Goal: Use online tool/utility: Utilize a website feature to perform a specific function

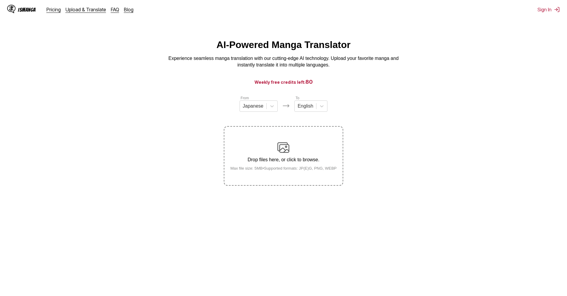
click at [393, 99] on section "From Japanese To English Drop files here, or click to browse. Max file size: 5M…" at bounding box center [283, 140] width 557 height 91
drag, startPoint x: 393, startPoint y: 99, endPoint x: 357, endPoint y: 120, distance: 41.8
click at [357, 120] on section "From Japanese To English Drop files here, or click to browse. Max file size: 5M…" at bounding box center [283, 140] width 557 height 91
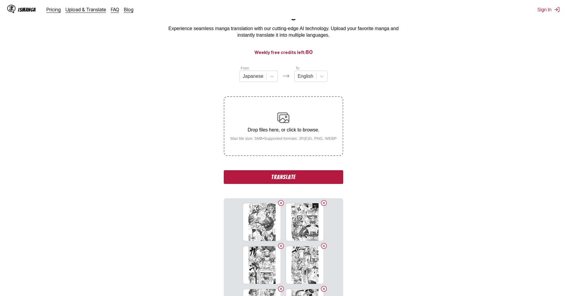
click at [271, 177] on button "Translate" at bounding box center [283, 177] width 119 height 14
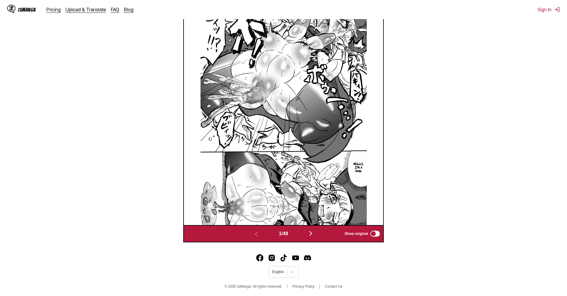
scroll to position [249, 0]
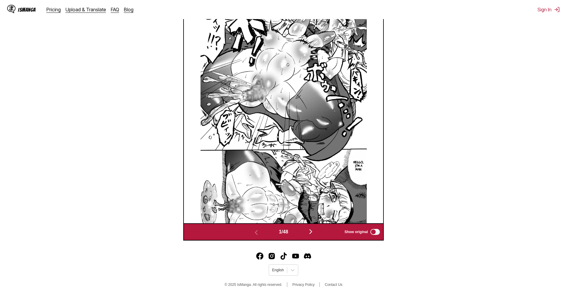
click at [310, 233] on img "button" at bounding box center [310, 231] width 7 height 7
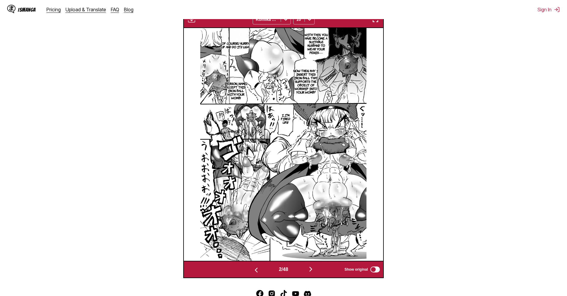
scroll to position [209, 0]
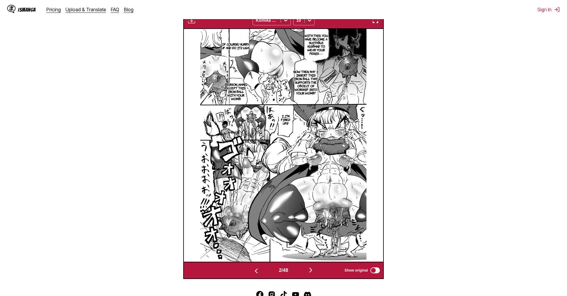
click at [309, 270] on img "button" at bounding box center [310, 269] width 7 height 7
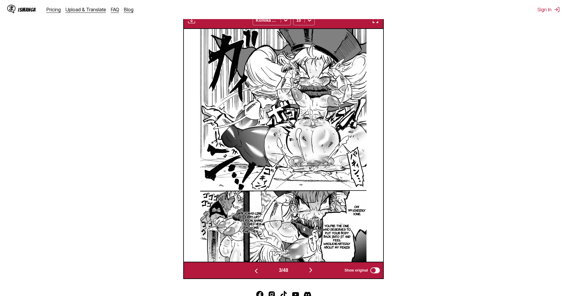
click at [309, 270] on img "button" at bounding box center [310, 269] width 7 height 7
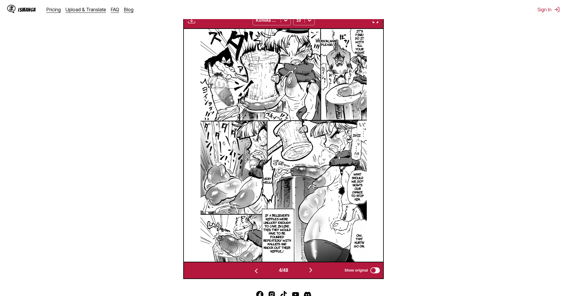
click at [309, 270] on img "button" at bounding box center [310, 269] width 7 height 7
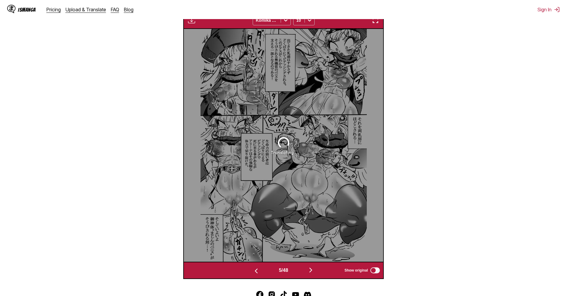
click at [253, 269] on img "button" at bounding box center [256, 270] width 7 height 7
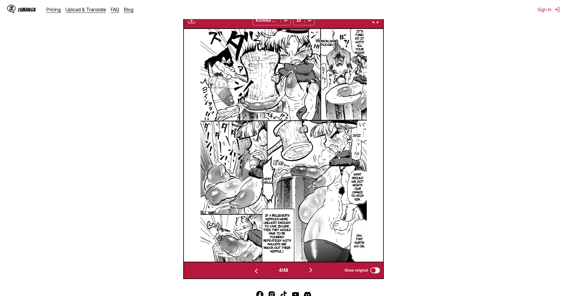
click at [253, 269] on img "button" at bounding box center [256, 270] width 7 height 7
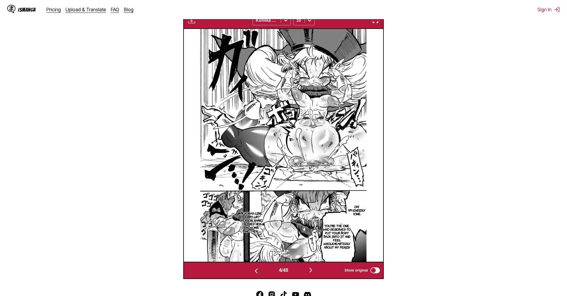
click at [253, 269] on img "button" at bounding box center [256, 270] width 7 height 7
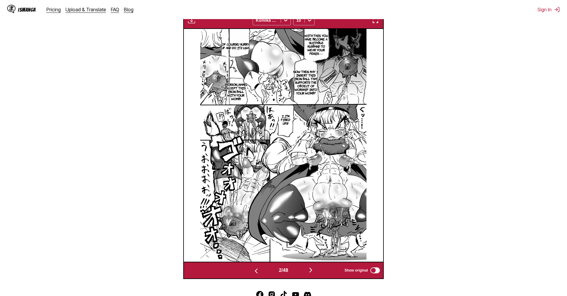
click at [253, 269] on img "button" at bounding box center [256, 270] width 7 height 7
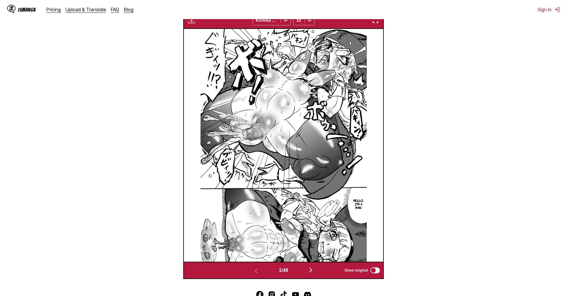
click at [311, 268] on img "button" at bounding box center [310, 269] width 7 height 7
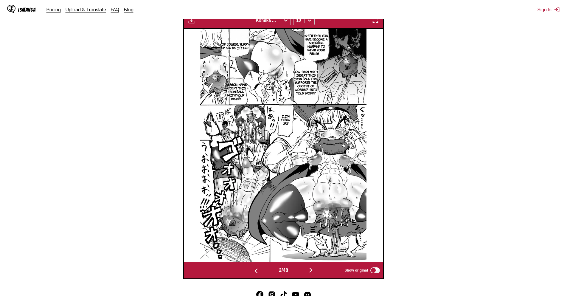
click at [311, 268] on img "button" at bounding box center [310, 269] width 7 height 7
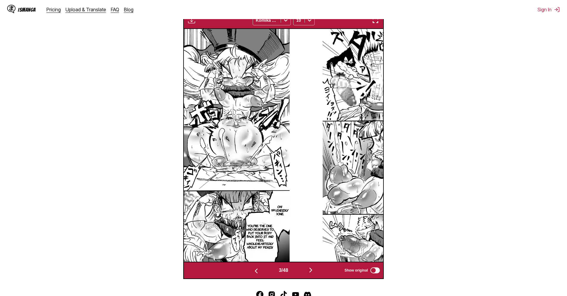
click at [311, 268] on img "button" at bounding box center [310, 269] width 7 height 7
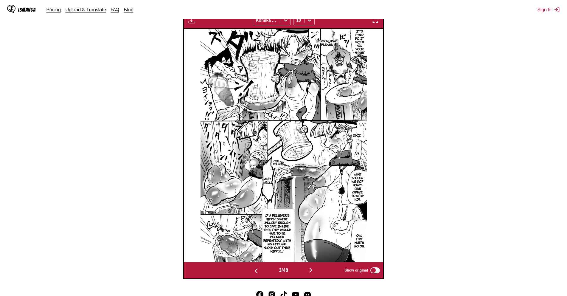
click at [311, 268] on img "button" at bounding box center [310, 269] width 7 height 7
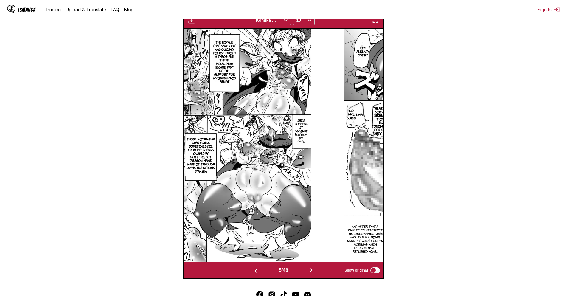
click at [311, 268] on img "button" at bounding box center [310, 269] width 7 height 7
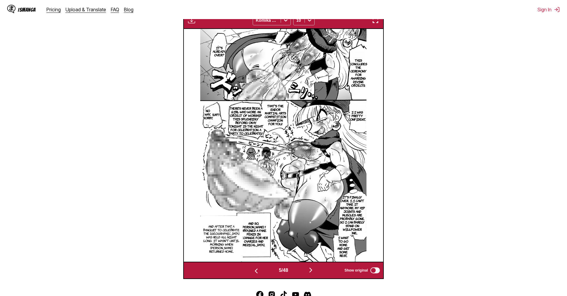
click at [311, 268] on img "button" at bounding box center [310, 269] width 7 height 7
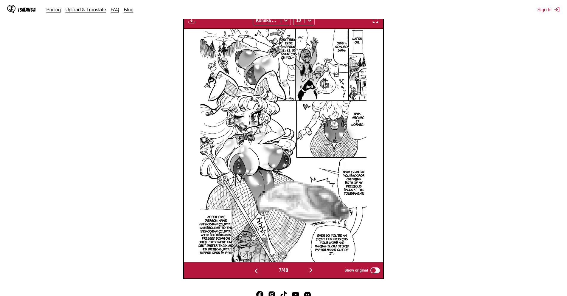
click at [311, 268] on img "button" at bounding box center [310, 269] width 7 height 7
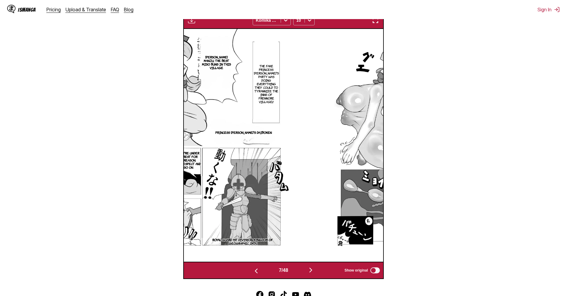
click at [311, 268] on img "button" at bounding box center [310, 269] width 7 height 7
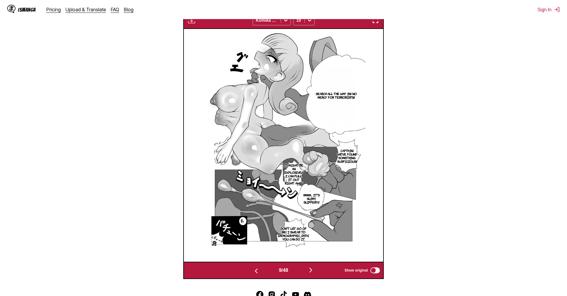
click at [311, 268] on img "button" at bounding box center [310, 269] width 7 height 7
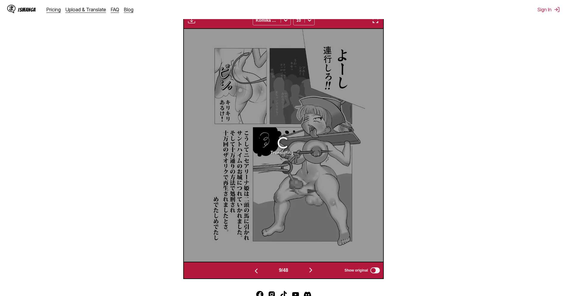
click at [311, 268] on img "button" at bounding box center [310, 269] width 7 height 7
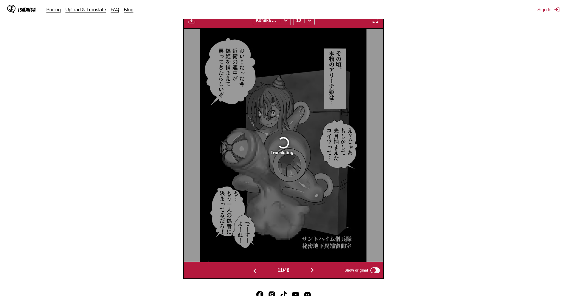
click at [311, 268] on img "button" at bounding box center [312, 269] width 7 height 7
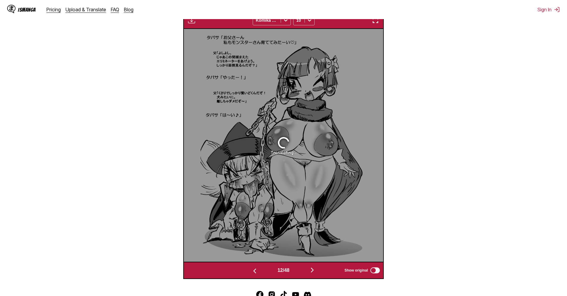
click at [311, 268] on img "button" at bounding box center [312, 269] width 7 height 7
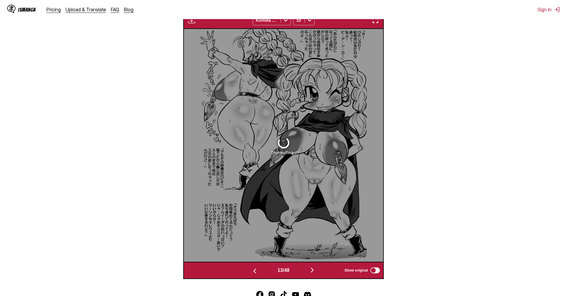
click at [311, 268] on img "button" at bounding box center [312, 269] width 7 height 7
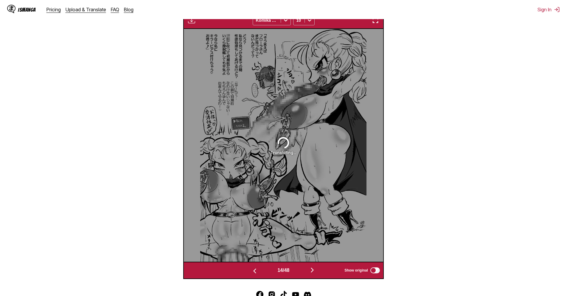
click at [311, 268] on img "button" at bounding box center [312, 269] width 7 height 7
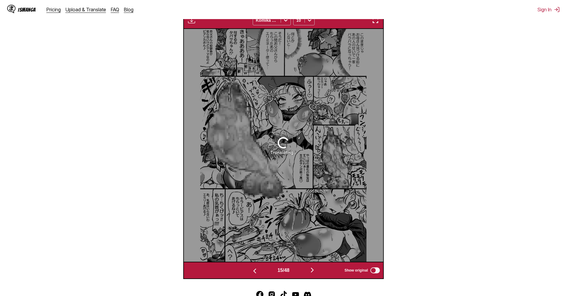
click at [311, 268] on img "button" at bounding box center [312, 269] width 7 height 7
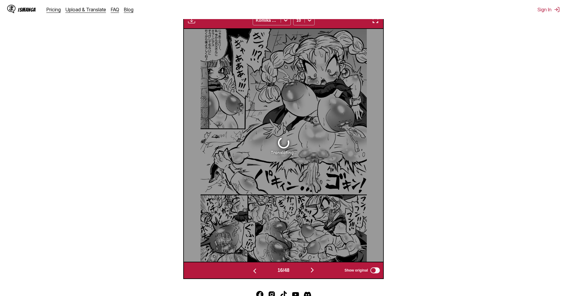
click at [311, 268] on img "button" at bounding box center [312, 269] width 7 height 7
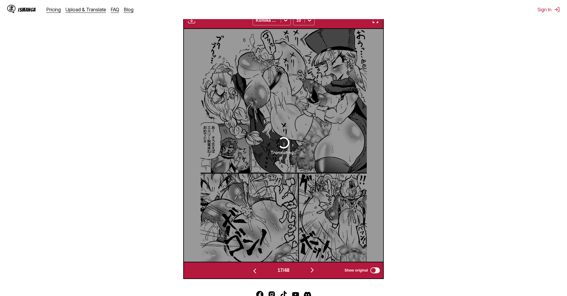
click at [311, 268] on img "button" at bounding box center [312, 269] width 7 height 7
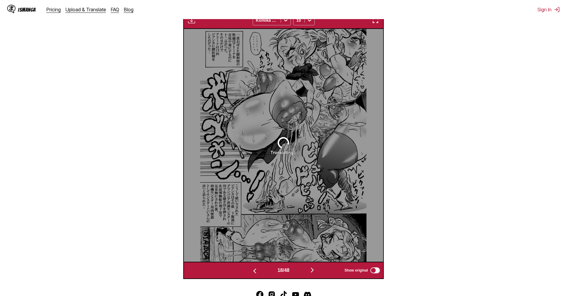
click at [311, 268] on img "button" at bounding box center [312, 269] width 7 height 7
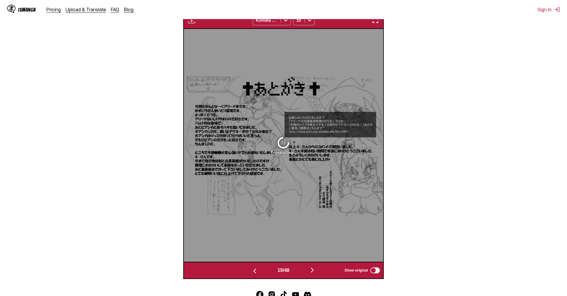
click at [311, 268] on img "button" at bounding box center [312, 269] width 7 height 7
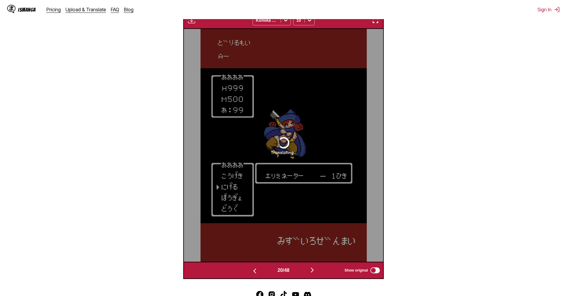
click at [311, 268] on img "button" at bounding box center [312, 269] width 7 height 7
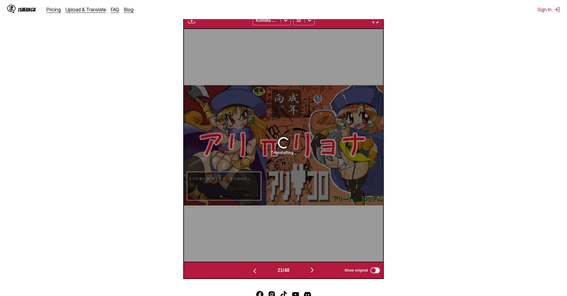
click at [311, 268] on img "button" at bounding box center [312, 269] width 7 height 7
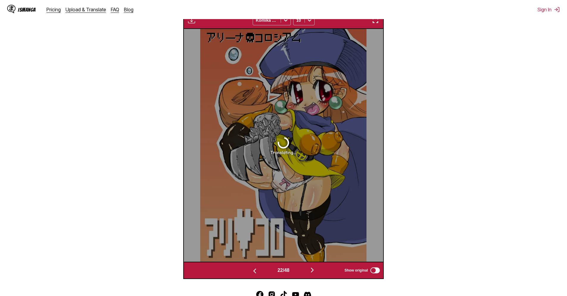
click at [311, 268] on img "button" at bounding box center [312, 269] width 7 height 7
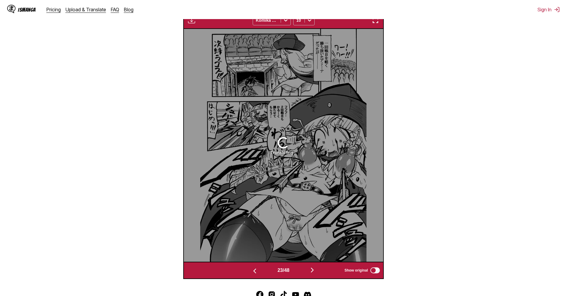
click at [311, 268] on img "button" at bounding box center [312, 269] width 7 height 7
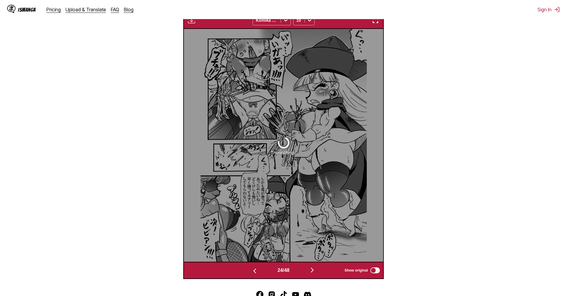
click at [311, 268] on img "button" at bounding box center [312, 269] width 7 height 7
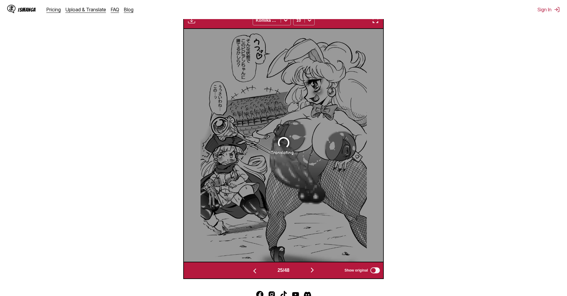
click at [311, 268] on img "button" at bounding box center [312, 269] width 7 height 7
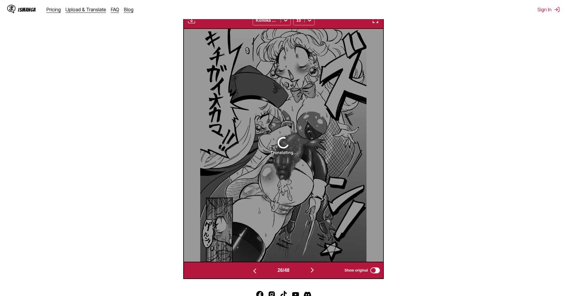
click at [311, 268] on img "button" at bounding box center [312, 269] width 7 height 7
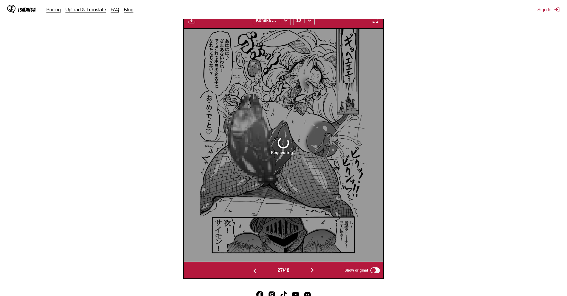
click at [311, 268] on img "button" at bounding box center [312, 269] width 7 height 7
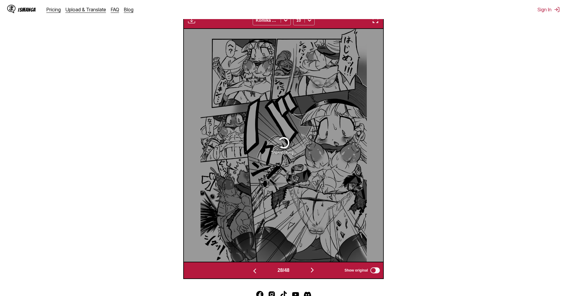
click at [311, 268] on img "button" at bounding box center [312, 269] width 7 height 7
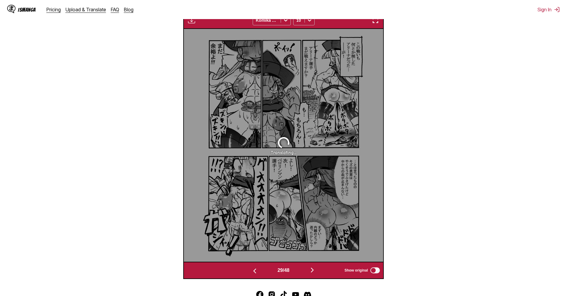
click at [311, 268] on img "button" at bounding box center [312, 269] width 7 height 7
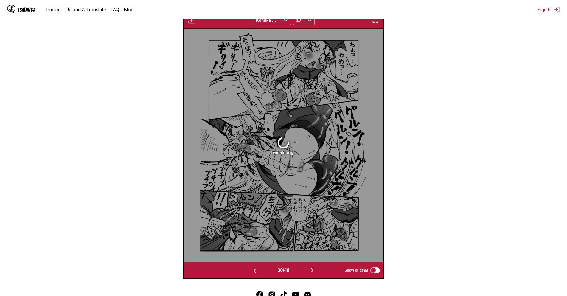
click at [311, 268] on img "button" at bounding box center [312, 269] width 7 height 7
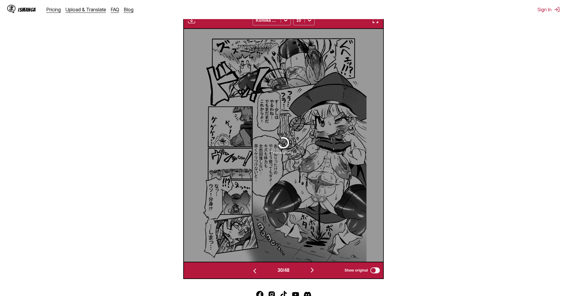
click at [311, 268] on img "button" at bounding box center [312, 269] width 7 height 7
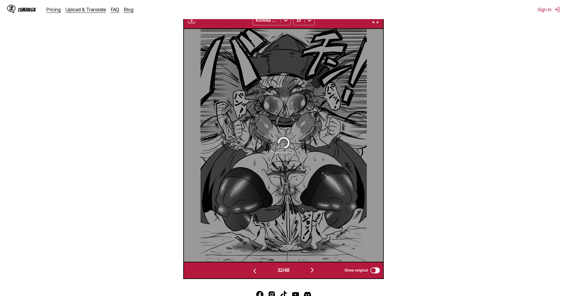
click at [311, 268] on img "button" at bounding box center [312, 269] width 7 height 7
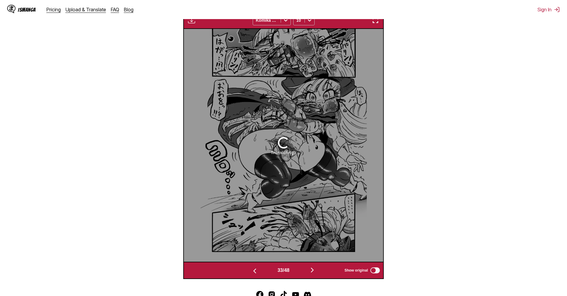
click at [311, 268] on img "button" at bounding box center [312, 269] width 7 height 7
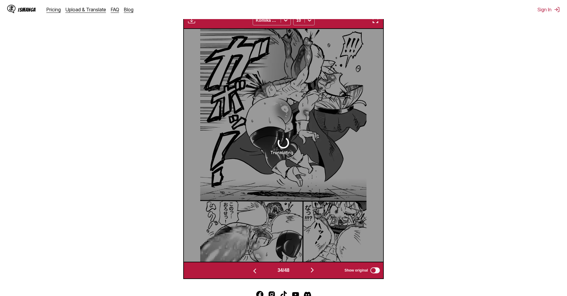
click at [311, 268] on img "button" at bounding box center [312, 269] width 7 height 7
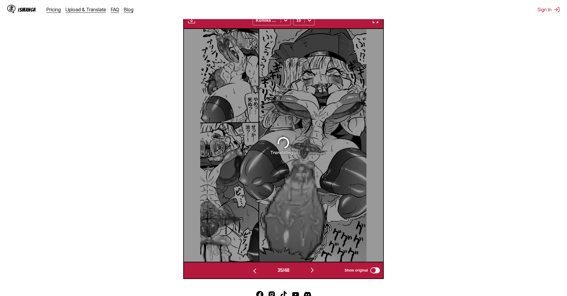
click at [311, 268] on img "button" at bounding box center [312, 269] width 7 height 7
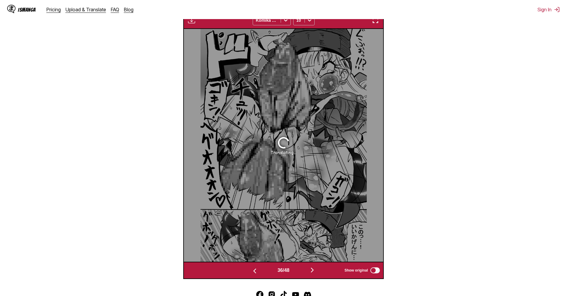
click at [311, 268] on img "button" at bounding box center [312, 269] width 7 height 7
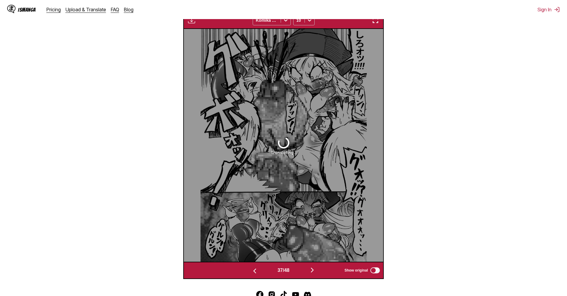
click at [311, 268] on img "button" at bounding box center [312, 269] width 7 height 7
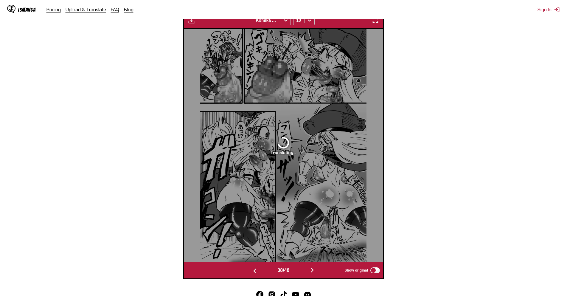
click at [311, 268] on img "button" at bounding box center [312, 269] width 7 height 7
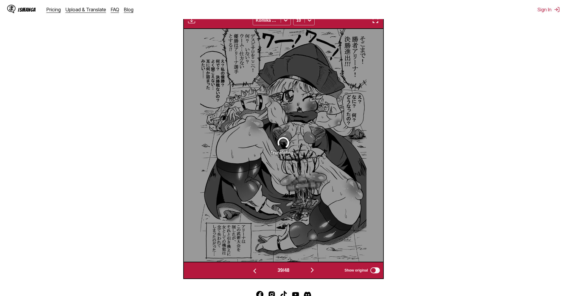
click at [311, 268] on img "button" at bounding box center [312, 269] width 7 height 7
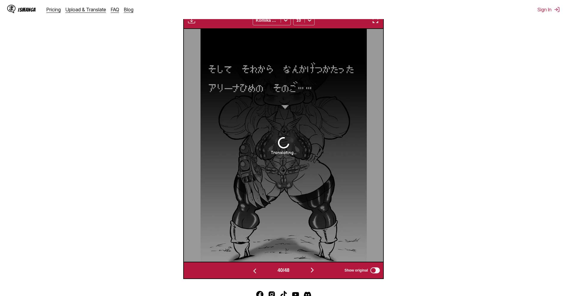
click at [311, 268] on img "button" at bounding box center [312, 269] width 7 height 7
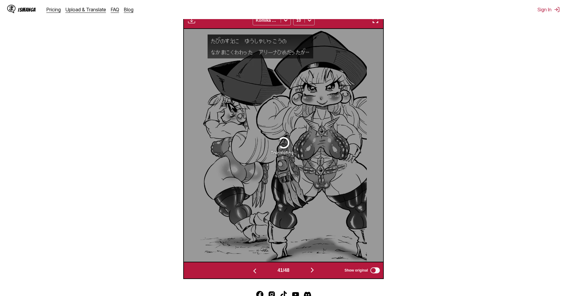
click at [311, 268] on img "button" at bounding box center [312, 269] width 7 height 7
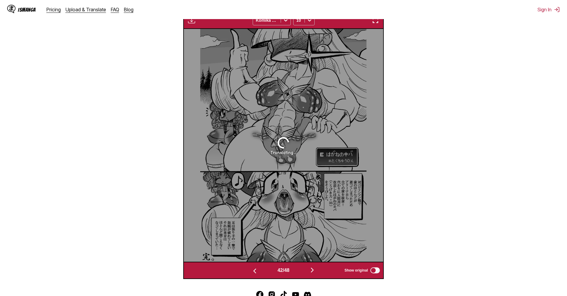
click at [311, 268] on img "button" at bounding box center [312, 269] width 7 height 7
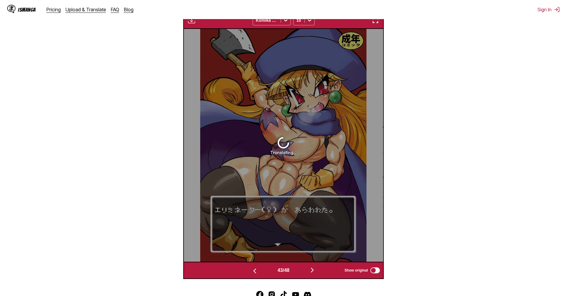
click at [311, 268] on img "button" at bounding box center [312, 269] width 7 height 7
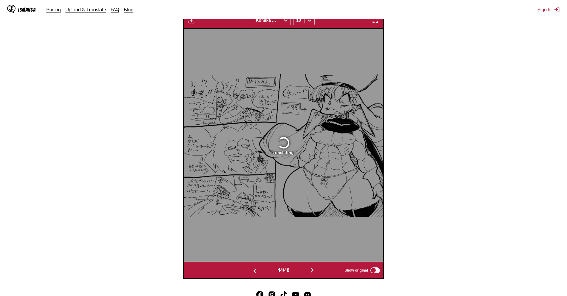
click at [311, 268] on img "button" at bounding box center [312, 269] width 7 height 7
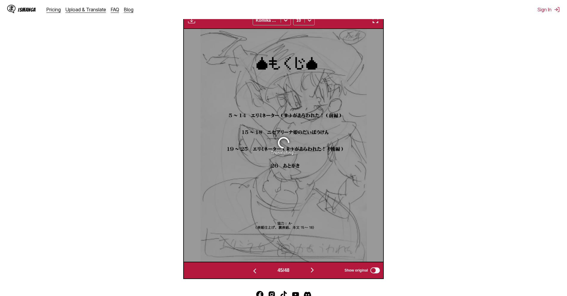
click at [311, 268] on img "button" at bounding box center [312, 269] width 7 height 7
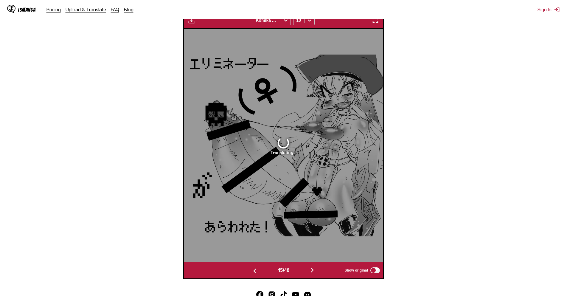
click at [311, 268] on img "button" at bounding box center [312, 269] width 7 height 7
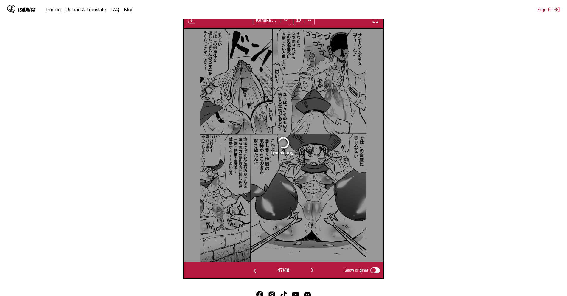
click at [311, 268] on img "button" at bounding box center [312, 269] width 7 height 7
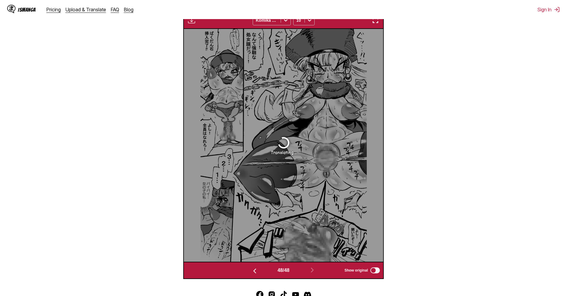
click at [267, 268] on button "button" at bounding box center [255, 270] width 36 height 9
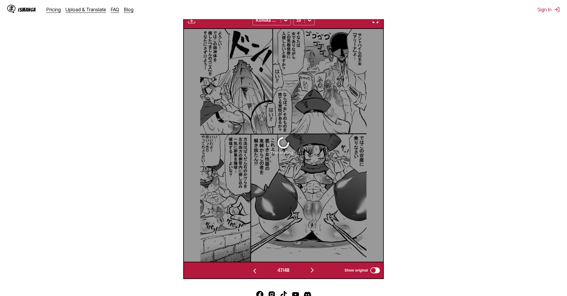
click at [259, 268] on button "button" at bounding box center [255, 270] width 36 height 9
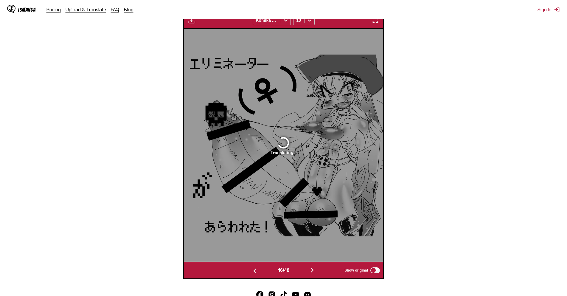
click at [259, 268] on button "button" at bounding box center [255, 270] width 36 height 9
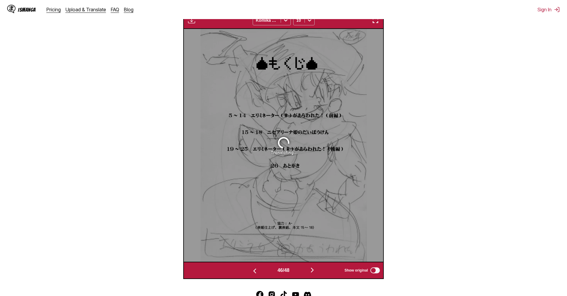
click at [259, 268] on button "button" at bounding box center [255, 270] width 36 height 9
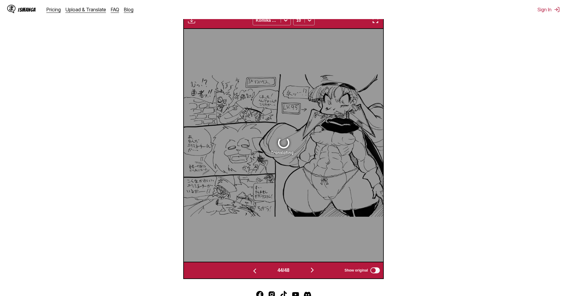
click at [259, 268] on button "button" at bounding box center [255, 270] width 36 height 9
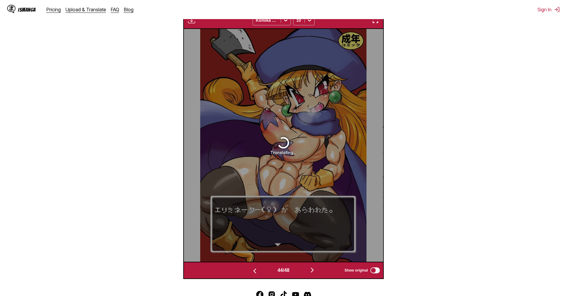
click at [259, 268] on button "button" at bounding box center [255, 270] width 36 height 9
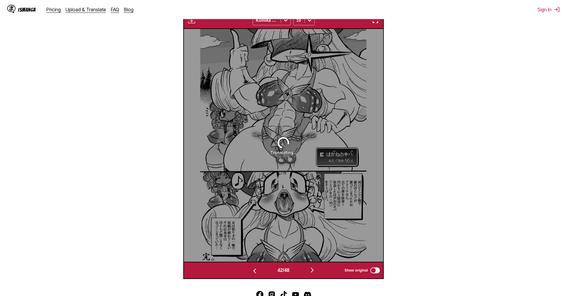
click at [259, 268] on button "button" at bounding box center [255, 270] width 36 height 9
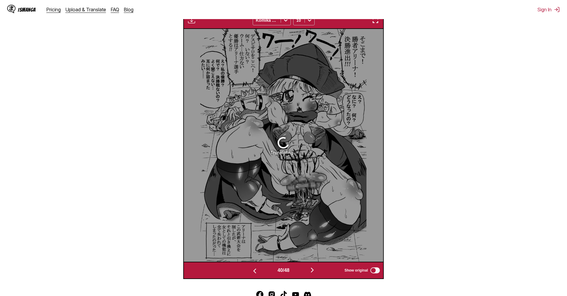
click at [259, 268] on button "button" at bounding box center [255, 270] width 36 height 9
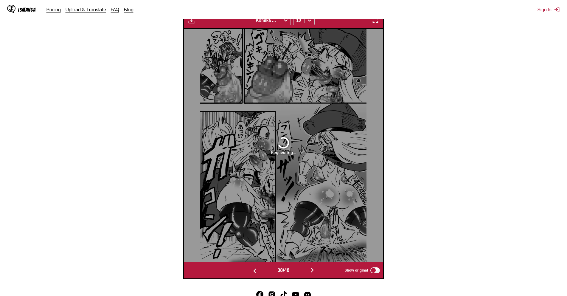
click at [259, 268] on button "button" at bounding box center [255, 270] width 36 height 9
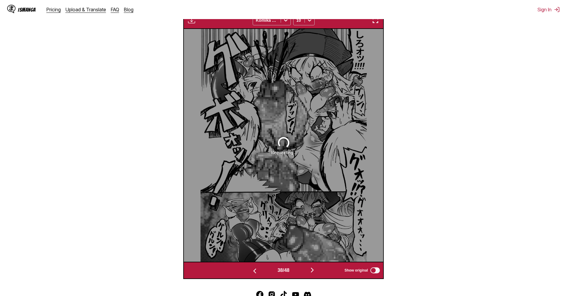
click at [259, 268] on button "button" at bounding box center [255, 270] width 36 height 9
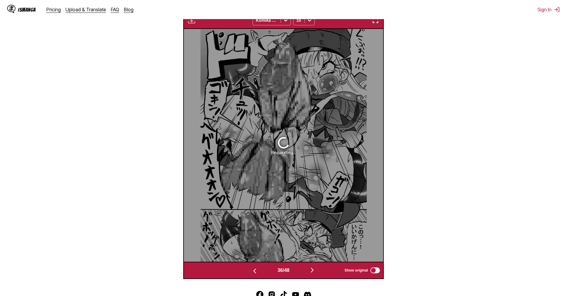
click at [259, 268] on button "button" at bounding box center [255, 270] width 36 height 9
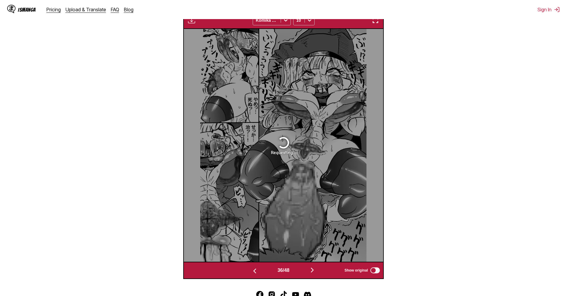
click at [259, 268] on button "button" at bounding box center [255, 270] width 36 height 9
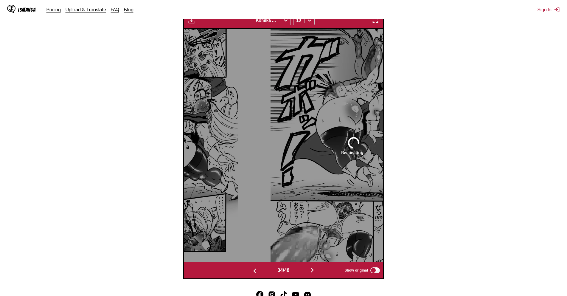
click at [259, 268] on button "button" at bounding box center [255, 270] width 36 height 9
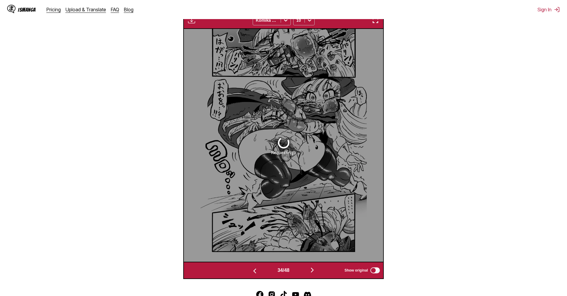
click at [259, 268] on button "button" at bounding box center [255, 270] width 36 height 9
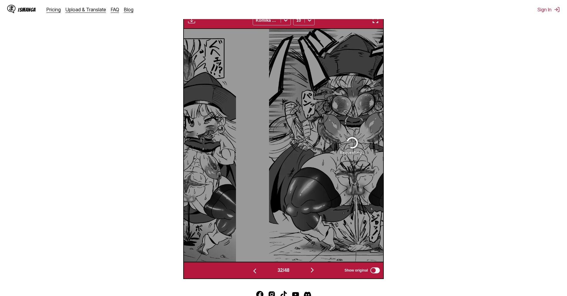
click at [259, 268] on button "button" at bounding box center [255, 270] width 36 height 9
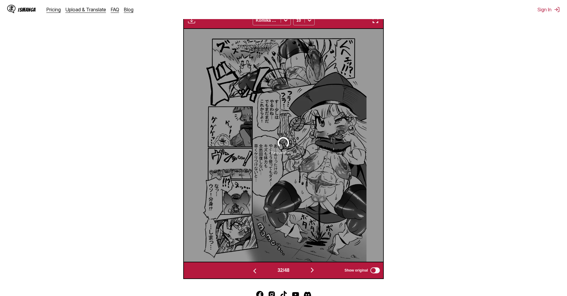
click at [259, 268] on button "button" at bounding box center [255, 270] width 36 height 9
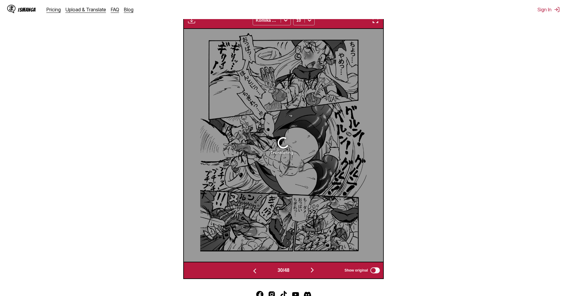
click at [259, 268] on button "button" at bounding box center [255, 270] width 36 height 9
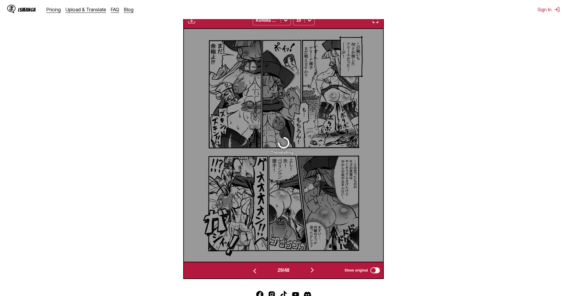
click at [259, 268] on button "button" at bounding box center [255, 270] width 36 height 9
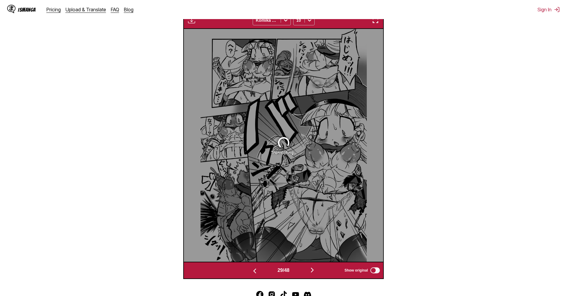
click at [259, 268] on button "button" at bounding box center [255, 270] width 36 height 9
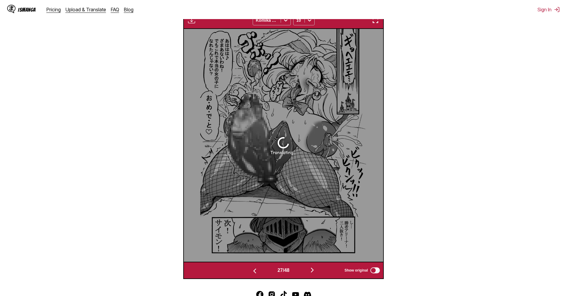
click at [259, 268] on button "button" at bounding box center [255, 270] width 36 height 9
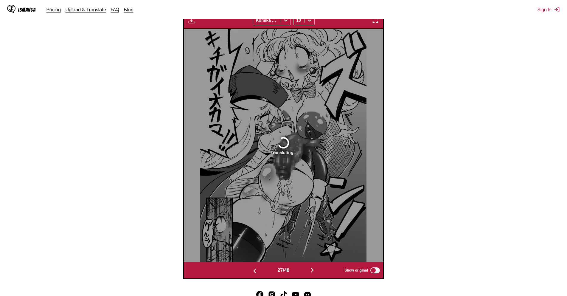
click at [259, 268] on button "button" at bounding box center [255, 270] width 36 height 9
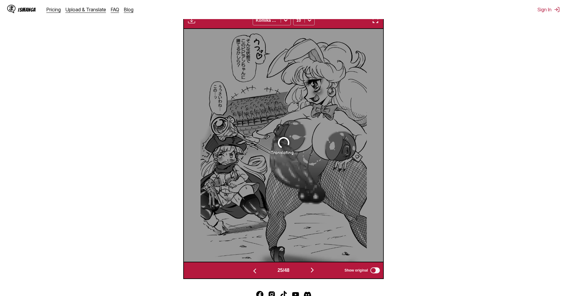
click at [259, 268] on button "button" at bounding box center [255, 270] width 36 height 9
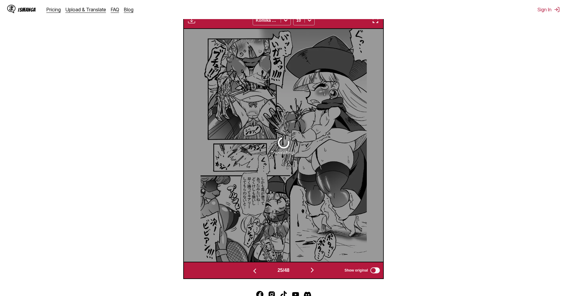
click at [259, 268] on button "button" at bounding box center [255, 270] width 36 height 9
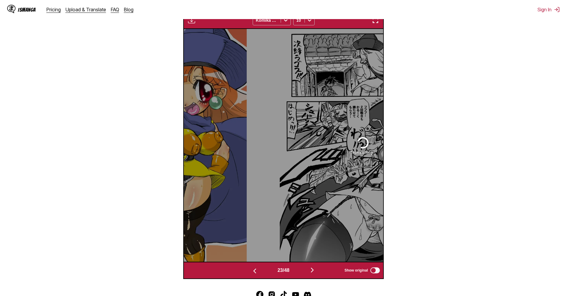
click at [259, 268] on button "button" at bounding box center [255, 270] width 36 height 9
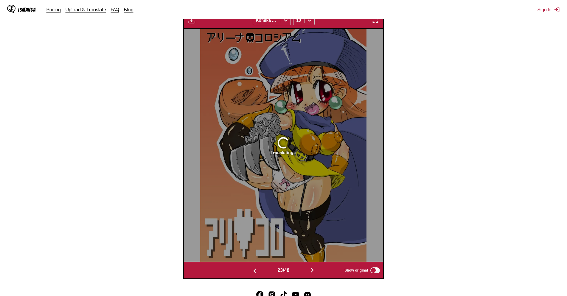
click at [259, 268] on button "button" at bounding box center [255, 270] width 36 height 9
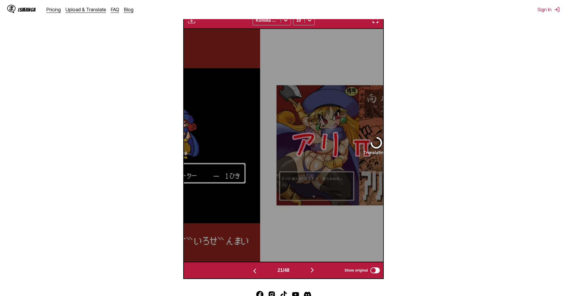
click at [259, 268] on button "button" at bounding box center [255, 270] width 36 height 9
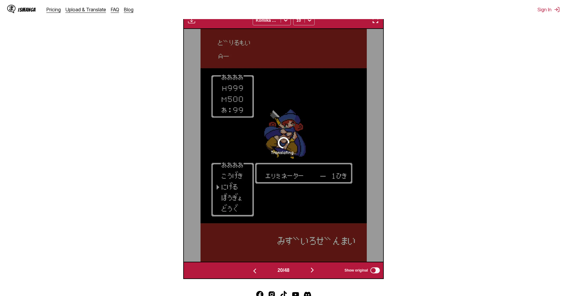
click at [259, 268] on button "button" at bounding box center [255, 270] width 36 height 9
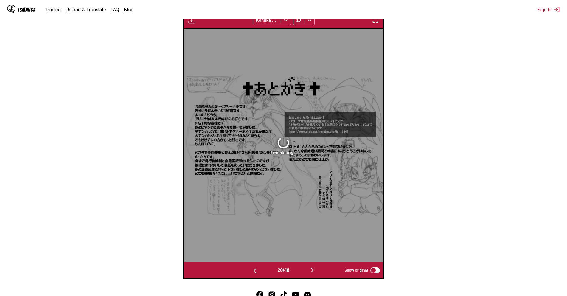
click at [259, 268] on button "button" at bounding box center [255, 270] width 36 height 9
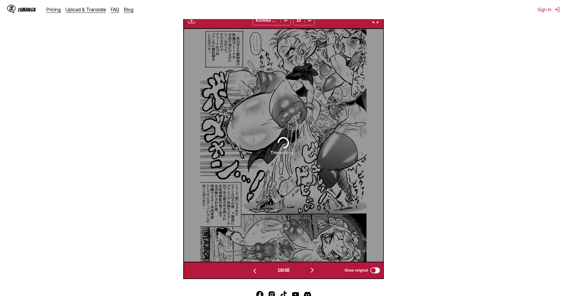
click at [259, 268] on button "button" at bounding box center [255, 270] width 36 height 9
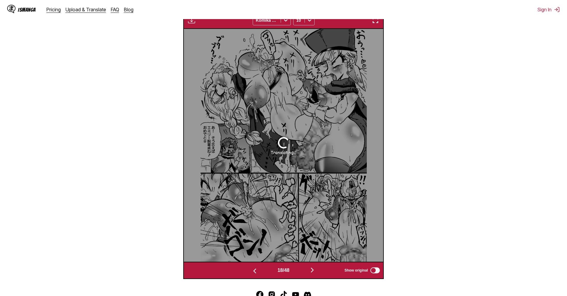
click at [259, 268] on button "button" at bounding box center [255, 270] width 36 height 9
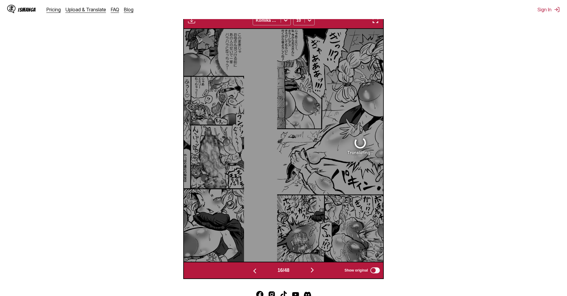
click at [259, 268] on button "button" at bounding box center [255, 270] width 36 height 9
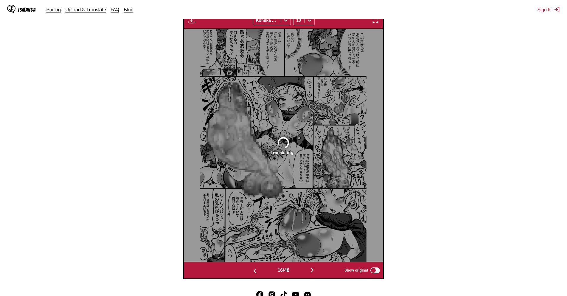
click at [259, 268] on button "button" at bounding box center [255, 270] width 36 height 9
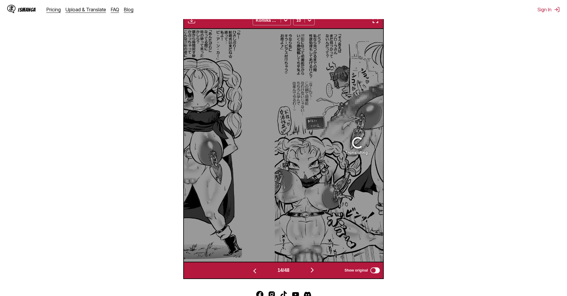
click at [259, 268] on button "button" at bounding box center [255, 270] width 36 height 9
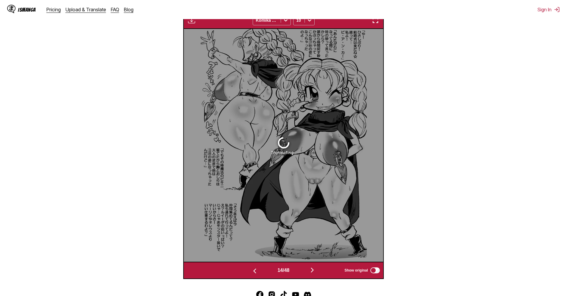
click at [259, 268] on button "button" at bounding box center [255, 270] width 36 height 9
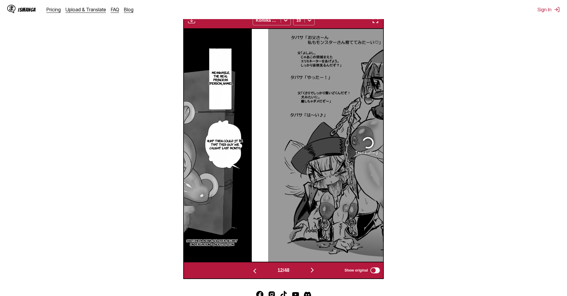
click at [259, 268] on button "button" at bounding box center [255, 270] width 36 height 9
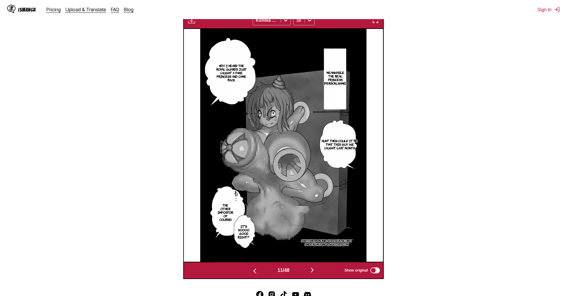
click at [259, 268] on button "button" at bounding box center [255, 270] width 36 height 9
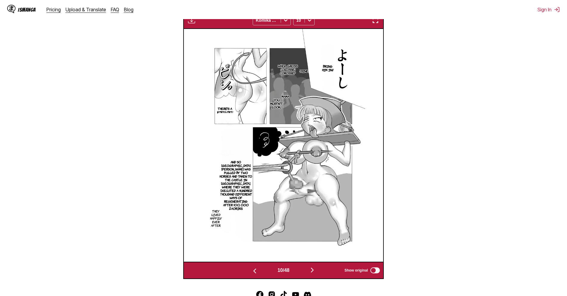
click at [259, 268] on button "button" at bounding box center [255, 270] width 36 height 9
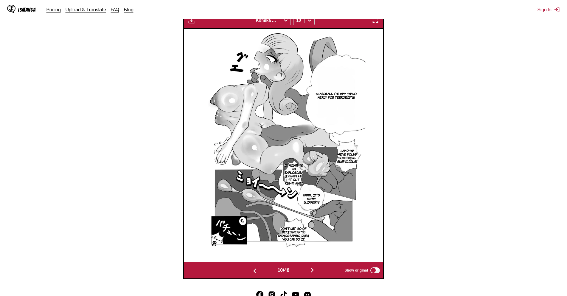
click at [259, 268] on button "button" at bounding box center [255, 270] width 36 height 9
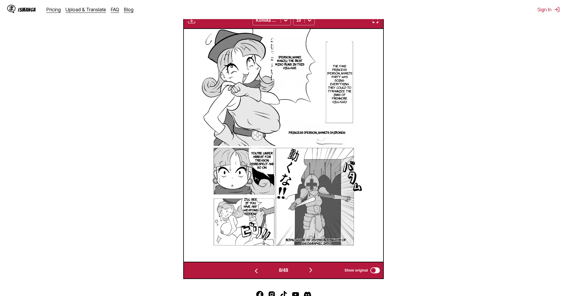
click at [259, 268] on button "button" at bounding box center [256, 270] width 36 height 9
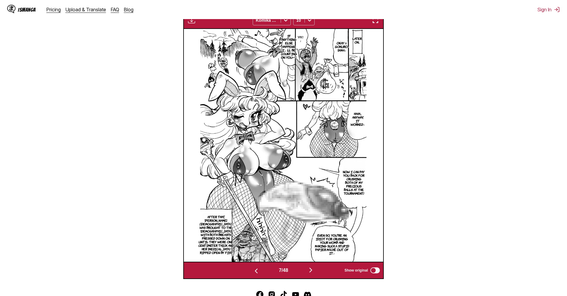
click at [259, 268] on button "button" at bounding box center [256, 270] width 36 height 9
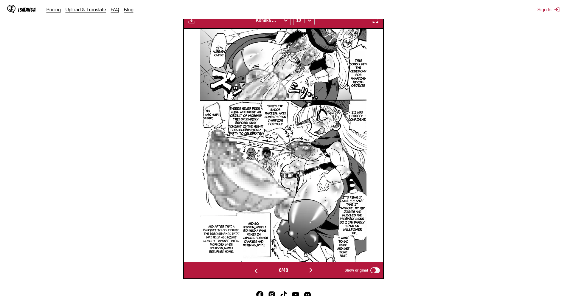
click at [259, 268] on button "button" at bounding box center [256, 270] width 36 height 9
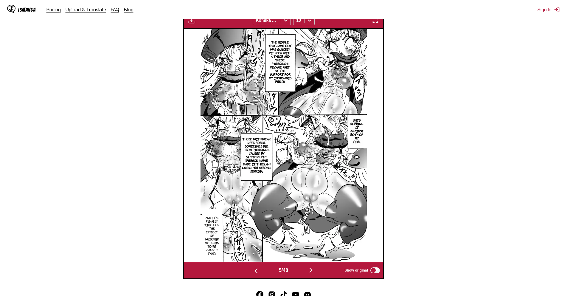
click at [259, 268] on button "button" at bounding box center [256, 270] width 36 height 9
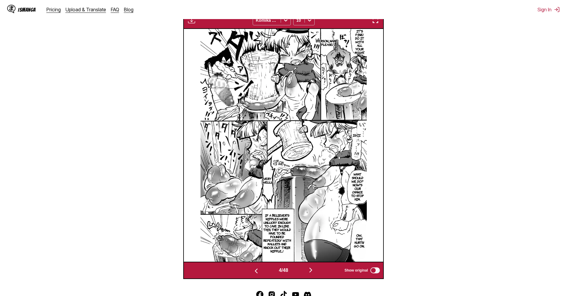
click at [259, 268] on button "button" at bounding box center [256, 270] width 36 height 9
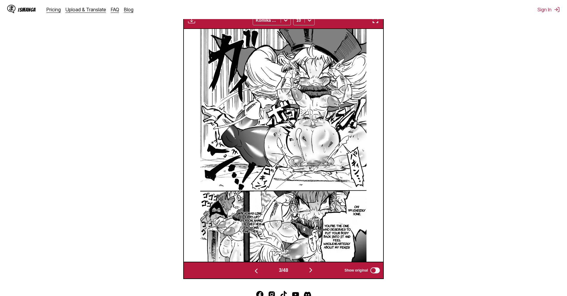
click at [259, 268] on button "button" at bounding box center [256, 270] width 36 height 9
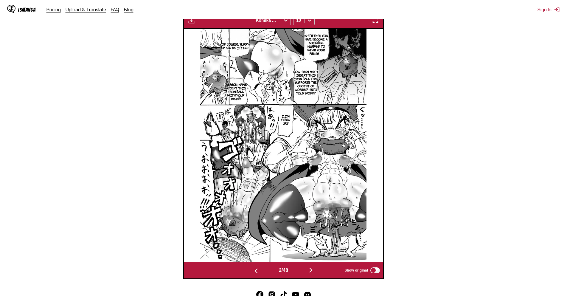
click at [395, 220] on section "From Japanese To English Drop files here, or click to browse. Max file size: 5M…" at bounding box center [283, 82] width 557 height 393
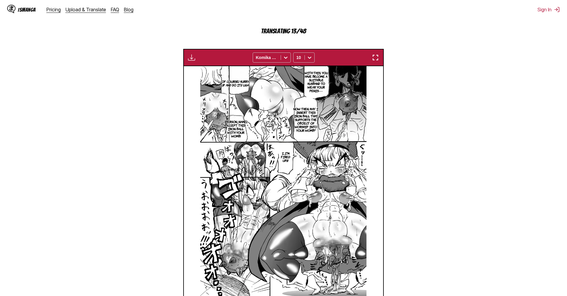
scroll to position [189, 0]
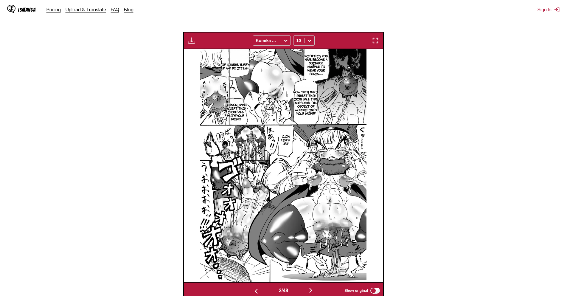
click at [317, 155] on img at bounding box center [283, 165] width 166 height 232
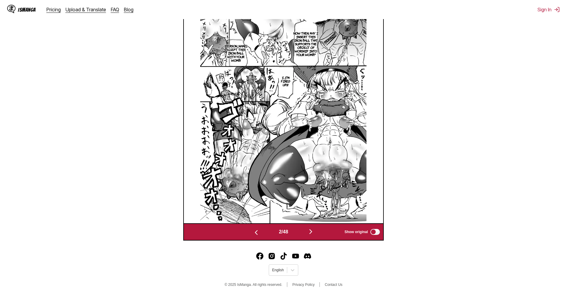
click at [317, 155] on img at bounding box center [283, 106] width 166 height 232
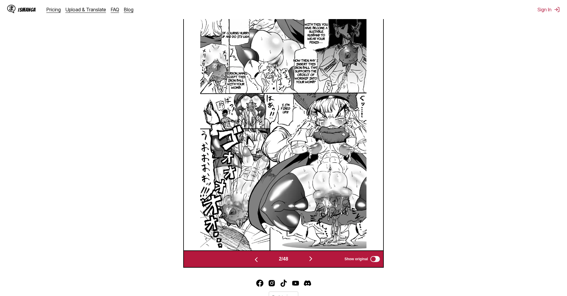
scroll to position [159, 0]
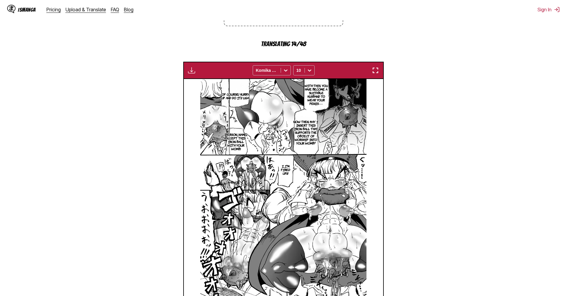
click at [189, 70] on img "button" at bounding box center [191, 70] width 7 height 7
click at [263, 135] on img at bounding box center [283, 195] width 166 height 232
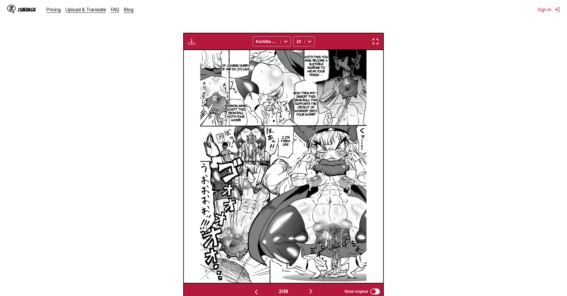
scroll to position [189, 0]
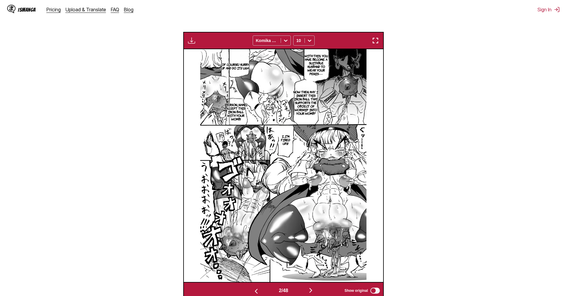
click at [272, 166] on img at bounding box center [283, 165] width 166 height 232
click at [149, 147] on section "From Japanese To English Drop files here, or click to browse. Max file size: 5M…" at bounding box center [283, 102] width 557 height 393
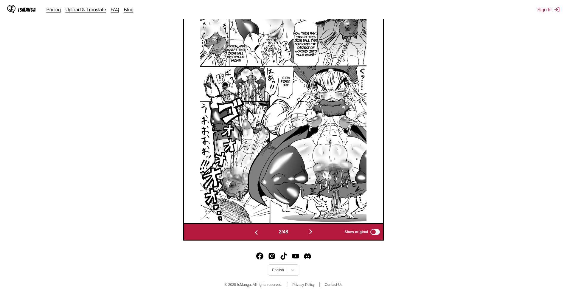
click at [255, 230] on img "button" at bounding box center [256, 232] width 7 height 7
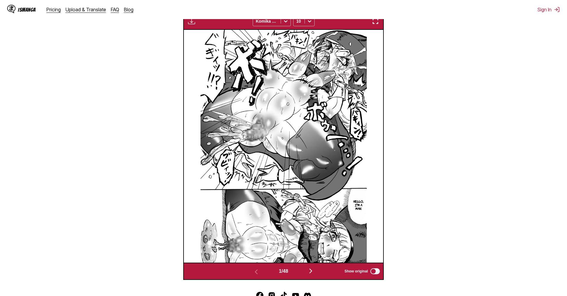
scroll to position [209, 0]
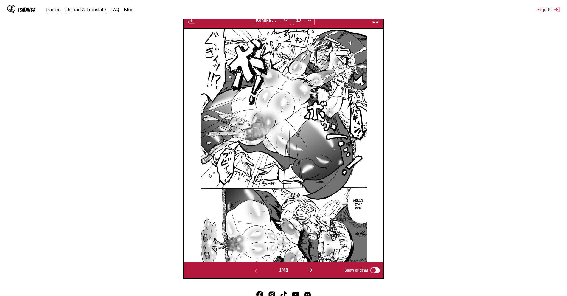
click at [345, 74] on img at bounding box center [283, 145] width 166 height 232
click at [303, 269] on button "button" at bounding box center [311, 270] width 36 height 9
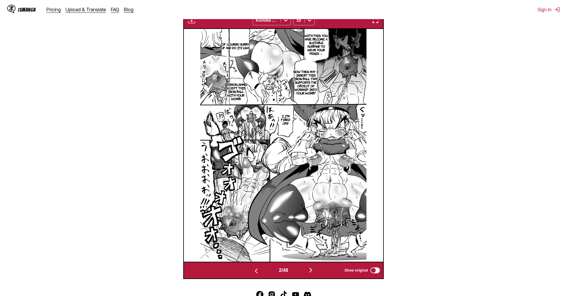
click at [290, 153] on img at bounding box center [283, 145] width 166 height 232
click at [314, 271] on img "button" at bounding box center [310, 269] width 7 height 7
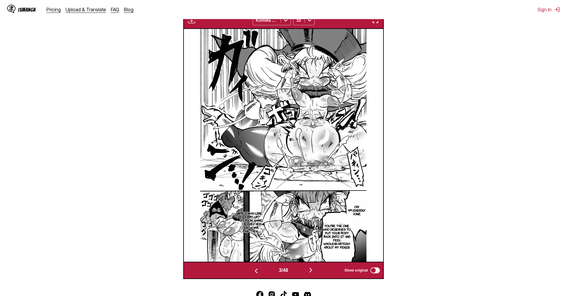
click at [294, 173] on img at bounding box center [283, 145] width 166 height 232
click at [314, 272] on img "button" at bounding box center [310, 269] width 7 height 7
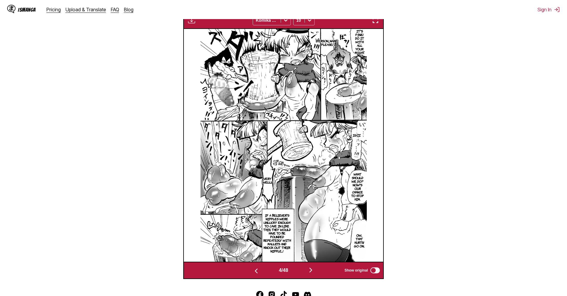
click at [308, 185] on img at bounding box center [283, 145] width 166 height 232
drag, startPoint x: 307, startPoint y: 268, endPoint x: 307, endPoint y: 265, distance: 3.0
click at [307, 268] on button "button" at bounding box center [311, 270] width 36 height 9
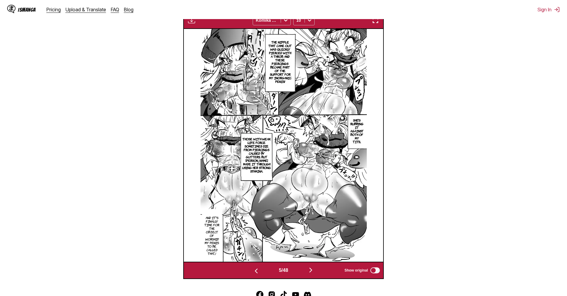
click at [292, 166] on img at bounding box center [283, 145] width 166 height 232
click at [254, 270] on img "button" at bounding box center [256, 270] width 7 height 7
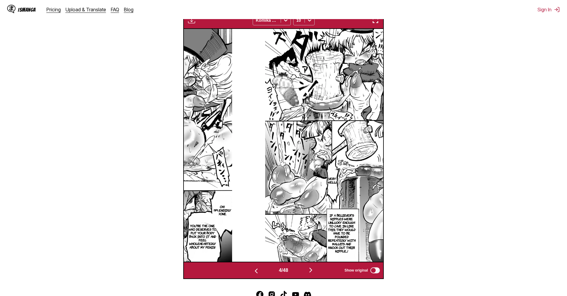
click at [254, 270] on img "button" at bounding box center [256, 270] width 7 height 7
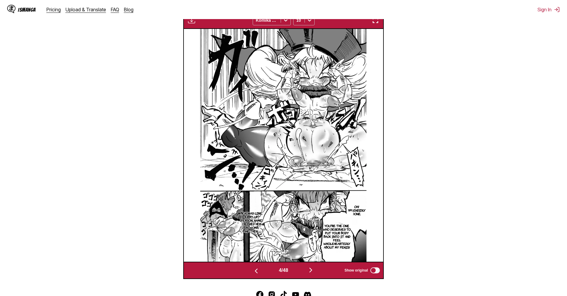
click at [254, 270] on img "button" at bounding box center [256, 270] width 7 height 7
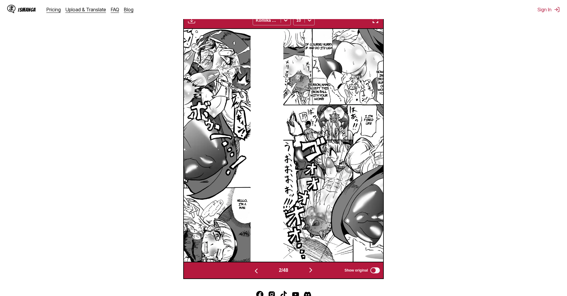
click at [254, 270] on img "button" at bounding box center [256, 270] width 7 height 7
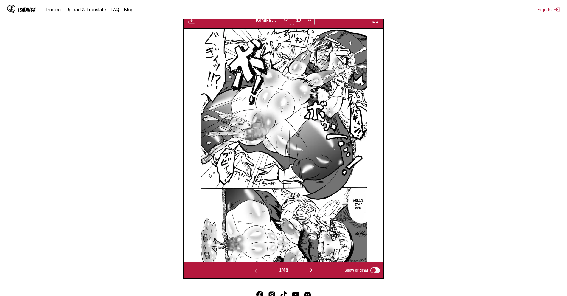
click at [314, 269] on img "button" at bounding box center [310, 269] width 7 height 7
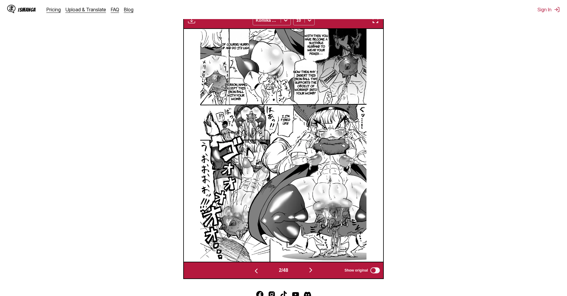
drag, startPoint x: 531, startPoint y: 221, endPoint x: 376, endPoint y: 259, distance: 158.8
click at [530, 222] on section "From Japanese To English Drop files here, or click to browse. Max file size: 5M…" at bounding box center [283, 82] width 557 height 393
click at [314, 267] on img "button" at bounding box center [310, 269] width 7 height 7
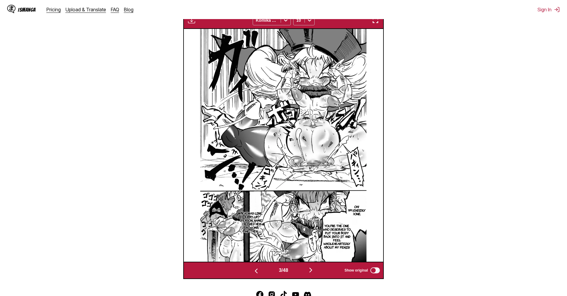
drag, startPoint x: 485, startPoint y: 110, endPoint x: 470, endPoint y: 120, distance: 18.4
click at [484, 111] on section "From Japanese To English Drop files here, or click to browse. Max file size: 5M…" at bounding box center [283, 82] width 557 height 393
click at [323, 267] on div "3 / 48 Show original" at bounding box center [283, 269] width 200 height 17
click at [314, 269] on img "button" at bounding box center [310, 269] width 7 height 7
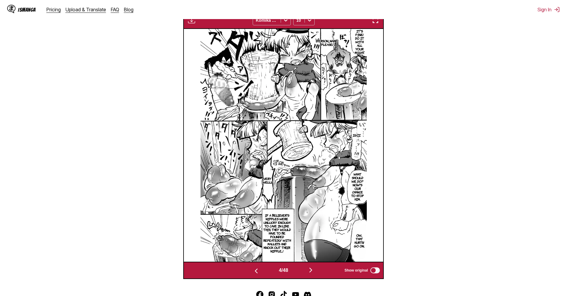
click at [469, 104] on section "From Japanese To English Drop files here, or click to browse. Max file size: 5M…" at bounding box center [283, 82] width 557 height 393
click at [309, 268] on img "button" at bounding box center [310, 269] width 7 height 7
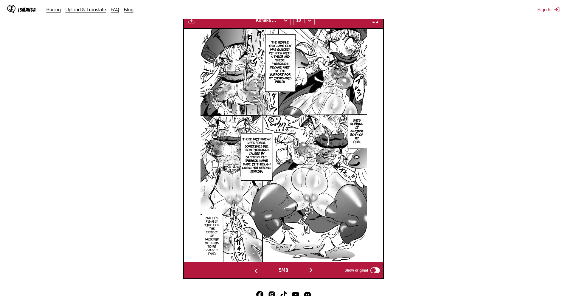
click at [309, 273] on img "button" at bounding box center [310, 269] width 7 height 7
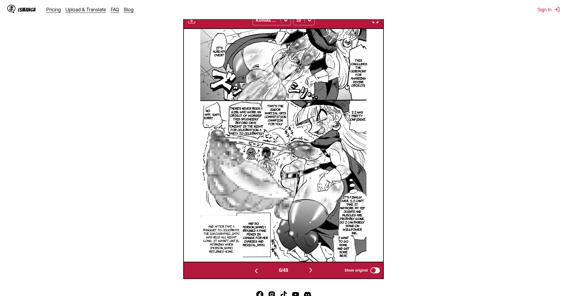
click at [314, 273] on img "button" at bounding box center [310, 269] width 7 height 7
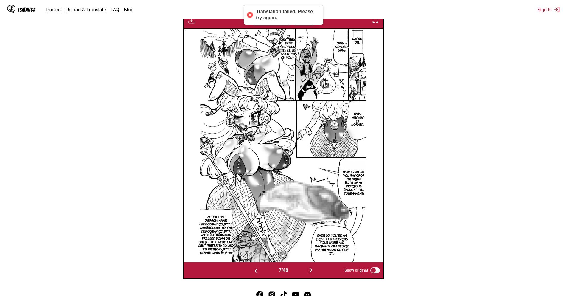
click at [308, 268] on button "button" at bounding box center [311, 270] width 36 height 9
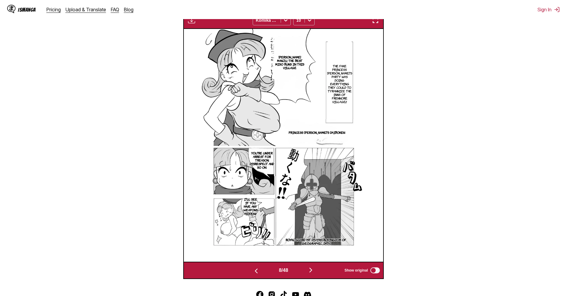
click at [477, 187] on section "From Japanese To English Drop files here, or click to browse. Max file size: 5M…" at bounding box center [283, 82] width 557 height 393
click at [308, 267] on button "button" at bounding box center [311, 270] width 36 height 9
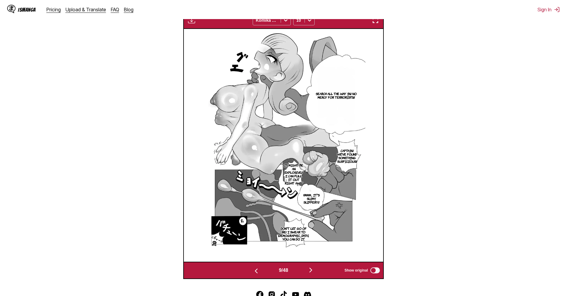
click at [264, 270] on button "button" at bounding box center [256, 270] width 36 height 9
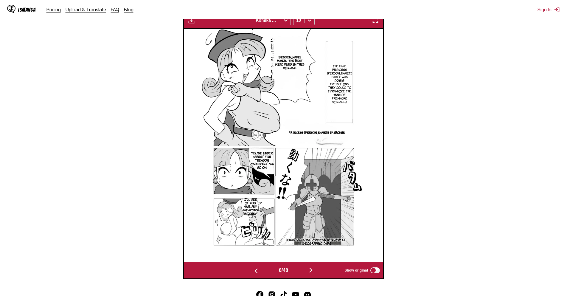
drag, startPoint x: 514, startPoint y: 182, endPoint x: 521, endPoint y: 184, distance: 8.0
click at [521, 184] on section "From Japanese To English Drop files here, or click to browse. Max file size: 5M…" at bounding box center [283, 82] width 557 height 393
drag, startPoint x: 326, startPoint y: 272, endPoint x: 320, endPoint y: 272, distance: 5.7
click at [324, 272] on button "button" at bounding box center [311, 270] width 36 height 9
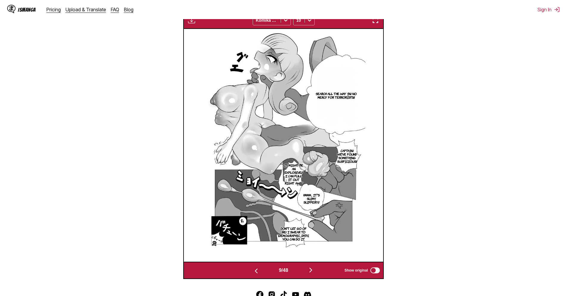
click at [535, 108] on section "From Japanese To English Drop files here, or click to browse. Max file size: 5M…" at bounding box center [283, 82] width 557 height 393
click at [311, 275] on button "button" at bounding box center [311, 270] width 36 height 9
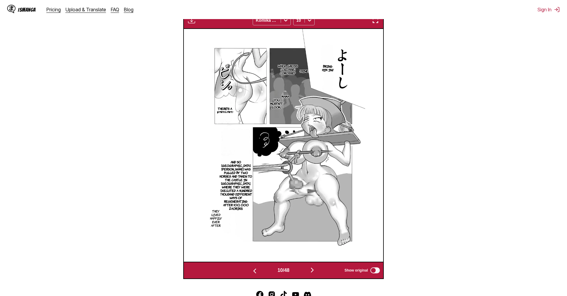
drag, startPoint x: 516, startPoint y: 117, endPoint x: 440, endPoint y: 167, distance: 90.5
click at [516, 117] on section "From Japanese To English Drop files here, or click to browse. Max file size: 5M…" at bounding box center [283, 82] width 557 height 393
click at [324, 270] on button "button" at bounding box center [312, 270] width 36 height 9
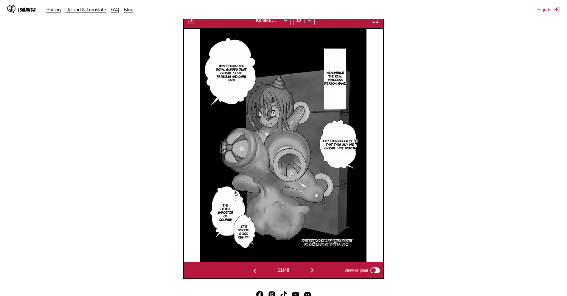
click at [500, 78] on section "From Japanese To English Drop files here, or click to browse. Max file size: 5M…" at bounding box center [283, 82] width 557 height 393
click at [316, 266] on div "11 / 48 Show original" at bounding box center [283, 269] width 200 height 17
drag, startPoint x: 302, startPoint y: 209, endPoint x: 310, endPoint y: 269, distance: 60.3
click at [310, 269] on button "button" at bounding box center [312, 270] width 36 height 9
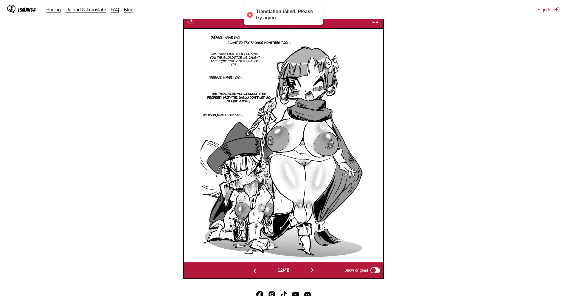
click at [309, 267] on button "button" at bounding box center [312, 270] width 36 height 9
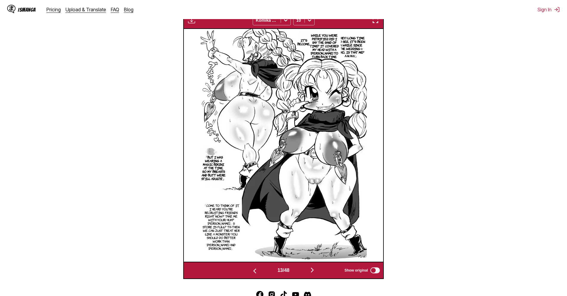
click at [522, 96] on section "From Japanese To English Drop files here, or click to browse. Max file size: 5M…" at bounding box center [283, 82] width 557 height 393
click at [310, 270] on button "button" at bounding box center [312, 270] width 36 height 9
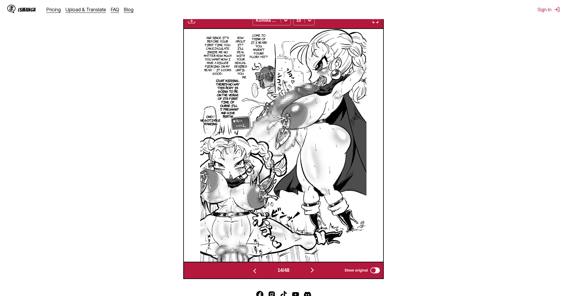
click at [480, 91] on section "From Japanese To English Drop files here, or click to browse. Max file size: 5M…" at bounding box center [283, 82] width 557 height 393
click at [314, 270] on img "button" at bounding box center [312, 269] width 7 height 7
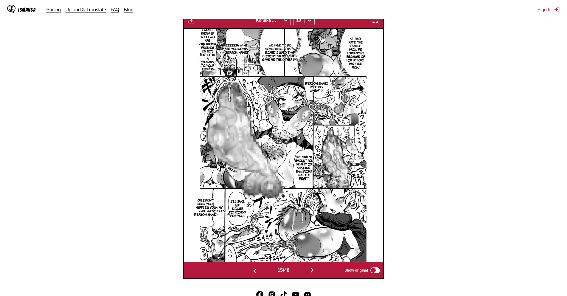
click at [462, 116] on section "From Japanese To English Drop files here, or click to browse. Max file size: 5M…" at bounding box center [283, 82] width 557 height 393
click at [316, 272] on img "button" at bounding box center [312, 269] width 7 height 7
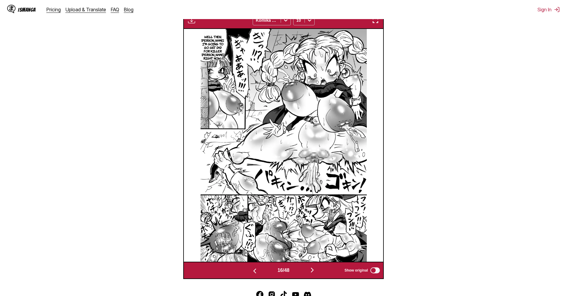
click at [464, 63] on section "From Japanese To English Drop files here, or click to browse. Max file size: 5M…" at bounding box center [283, 82] width 557 height 393
click at [307, 263] on div "16 / 48 Show original" at bounding box center [283, 269] width 200 height 17
click at [312, 269] on img "button" at bounding box center [312, 269] width 7 height 7
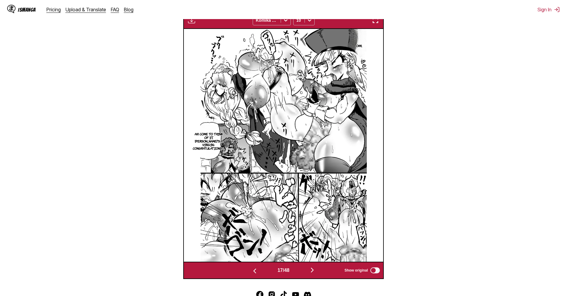
drag, startPoint x: 466, startPoint y: 109, endPoint x: 429, endPoint y: 149, distance: 55.2
click at [466, 109] on section "From Japanese To English Drop files here, or click to browse. Max file size: 5M…" at bounding box center [283, 82] width 557 height 393
click at [320, 272] on button "button" at bounding box center [312, 270] width 36 height 9
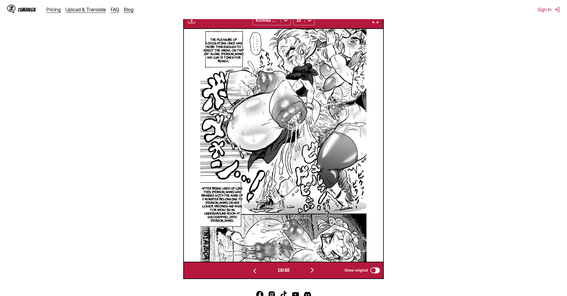
click at [491, 147] on section "From Japanese To English Drop files here, or click to browse. Max file size: 5M…" at bounding box center [283, 82] width 557 height 393
click at [302, 271] on button "button" at bounding box center [312, 270] width 36 height 9
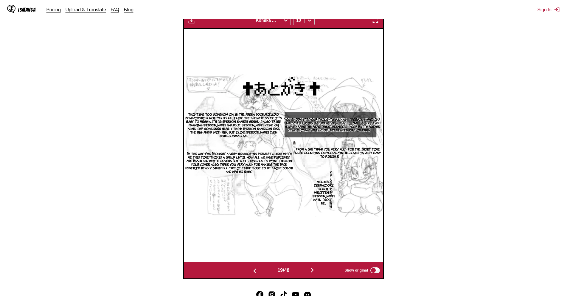
click at [311, 266] on div "19 / 48 Show original" at bounding box center [283, 269] width 200 height 17
click at [313, 271] on img "button" at bounding box center [312, 269] width 7 height 7
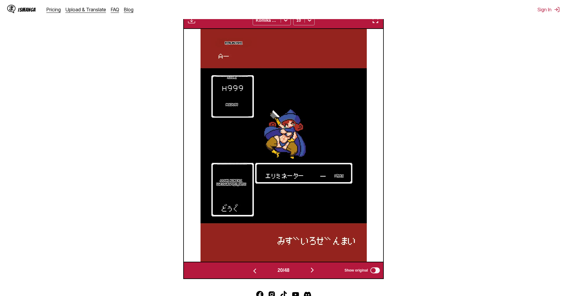
click at [310, 268] on button "button" at bounding box center [312, 270] width 36 height 9
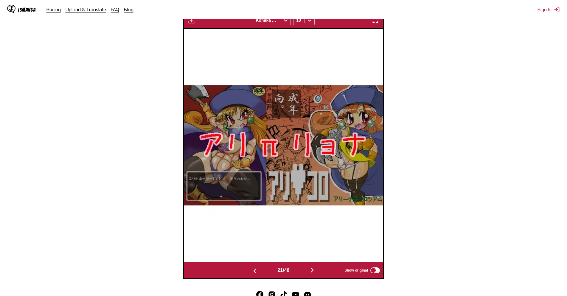
click at [312, 267] on img "button" at bounding box center [312, 269] width 7 height 7
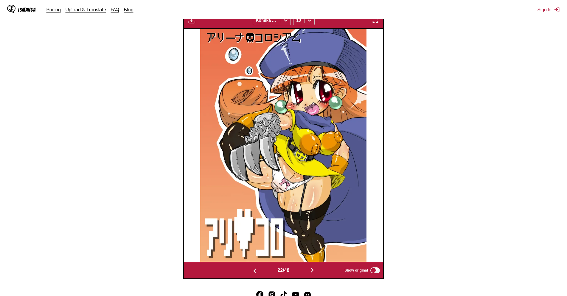
click at [312, 267] on img "button" at bounding box center [312, 269] width 7 height 7
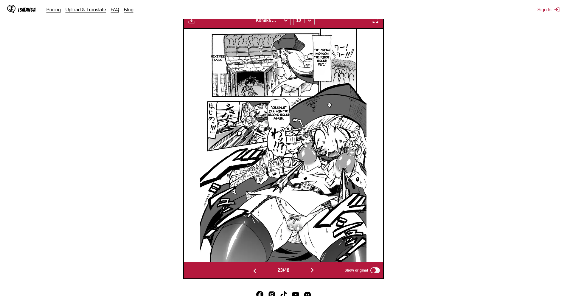
click at [463, 119] on section "From Japanese To English Drop files here, or click to browse. Max file size: 5M…" at bounding box center [283, 82] width 557 height 393
click at [316, 273] on img "button" at bounding box center [312, 269] width 7 height 7
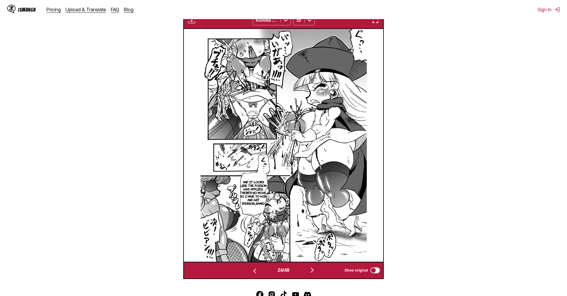
drag, startPoint x: 520, startPoint y: 95, endPoint x: 429, endPoint y: 143, distance: 102.8
click at [520, 95] on section "From Japanese To English Drop files here, or click to browse. Max file size: 5M…" at bounding box center [283, 82] width 557 height 393
click at [327, 275] on button "button" at bounding box center [312, 270] width 36 height 9
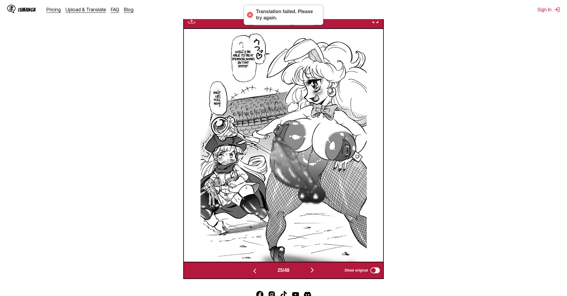
click at [481, 58] on section "From Japanese To English Drop files here, or click to browse. Max file size: 5M…" at bounding box center [283, 82] width 557 height 393
click at [316, 264] on div "25 / 48 Show original" at bounding box center [283, 269] width 200 height 17
click at [314, 269] on img "button" at bounding box center [312, 269] width 7 height 7
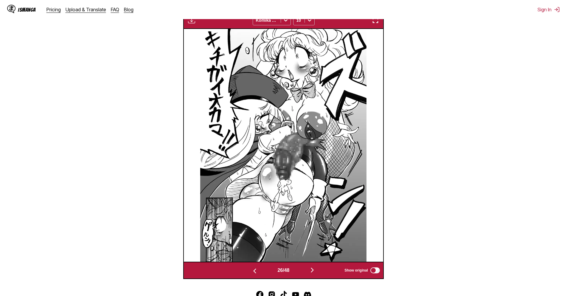
click at [452, 69] on section "From Japanese To English Drop files here, or click to browse. Max file size: 5M…" at bounding box center [283, 82] width 557 height 393
click at [314, 263] on div "26 / 48 Show original" at bounding box center [283, 269] width 200 height 17
click at [315, 271] on img "button" at bounding box center [312, 269] width 7 height 7
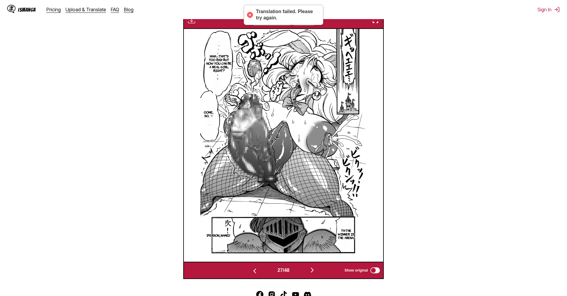
click at [482, 87] on section "From Japanese To English Drop files here, or click to browse. Max file size: 5M…" at bounding box center [283, 82] width 557 height 393
click at [312, 263] on div "27 / 48 Show original" at bounding box center [283, 269] width 200 height 17
click at [313, 269] on img "button" at bounding box center [312, 269] width 7 height 7
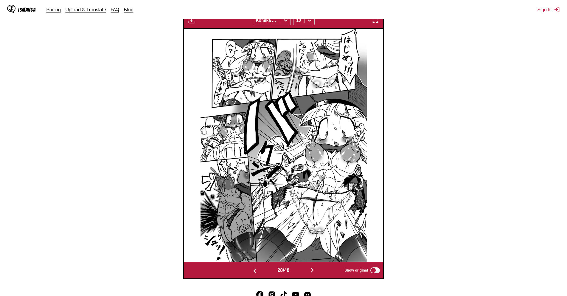
click at [517, 80] on section "From Japanese To English Drop files here, or click to browse. Max file size: 5M…" at bounding box center [283, 82] width 557 height 393
click at [324, 274] on button "button" at bounding box center [312, 270] width 36 height 9
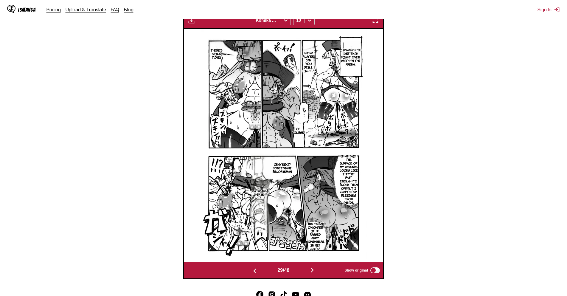
click at [493, 112] on section "From Japanese To English Drop files here, or click to browse. Max file size: 5M…" at bounding box center [283, 82] width 557 height 393
click at [315, 267] on button "button" at bounding box center [312, 270] width 36 height 9
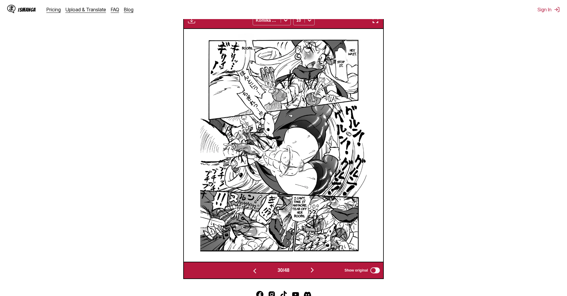
click at [538, 50] on section "From Japanese To English Drop files here, or click to browse. Max file size: 5M…" at bounding box center [283, 82] width 557 height 393
click at [308, 269] on button "button" at bounding box center [312, 270] width 36 height 9
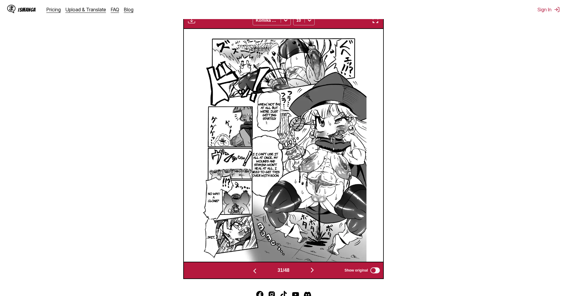
drag, startPoint x: 471, startPoint y: 83, endPoint x: 427, endPoint y: 109, distance: 50.8
click at [469, 85] on section "From Japanese To English Drop files here, or click to browse. Max file size: 5M…" at bounding box center [283, 82] width 557 height 393
click at [310, 268] on img "button" at bounding box center [312, 269] width 7 height 7
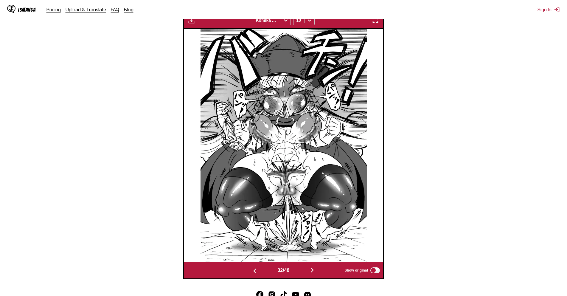
click at [484, 94] on section "From Japanese To English Drop files here, or click to browse. Max file size: 5M…" at bounding box center [283, 82] width 557 height 393
click at [314, 271] on img "button" at bounding box center [312, 269] width 7 height 7
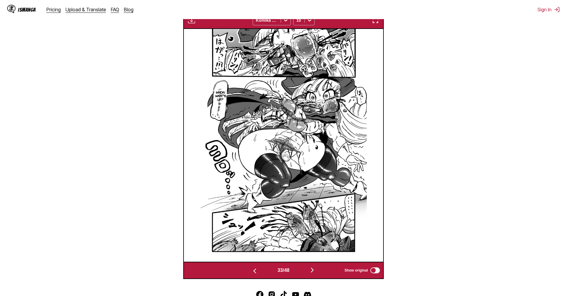
click at [320, 273] on button "button" at bounding box center [312, 270] width 36 height 9
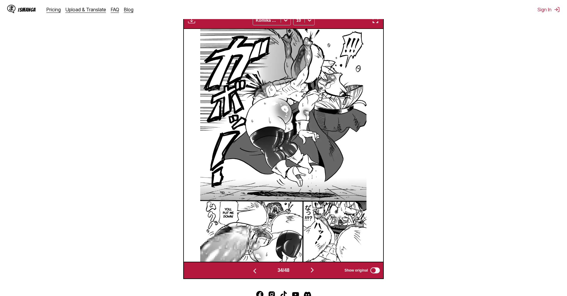
drag, startPoint x: 506, startPoint y: 88, endPoint x: 377, endPoint y: 210, distance: 176.9
click at [506, 88] on section "From Japanese To English Drop files here, or click to browse. Max file size: 5M…" at bounding box center [283, 82] width 557 height 393
click at [318, 272] on button "button" at bounding box center [312, 270] width 36 height 9
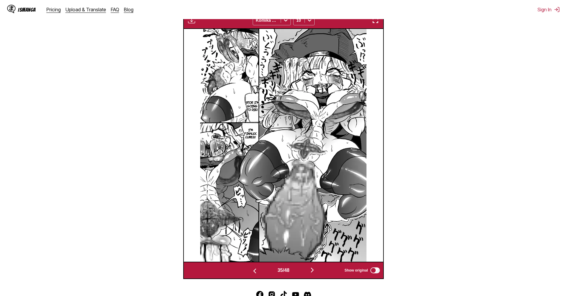
click at [501, 107] on section "From Japanese To English Drop files here, or click to browse. Max file size: 5M…" at bounding box center [283, 82] width 557 height 393
drag, startPoint x: 311, startPoint y: 270, endPoint x: 312, endPoint y: 248, distance: 21.5
click at [312, 270] on img "button" at bounding box center [312, 269] width 7 height 7
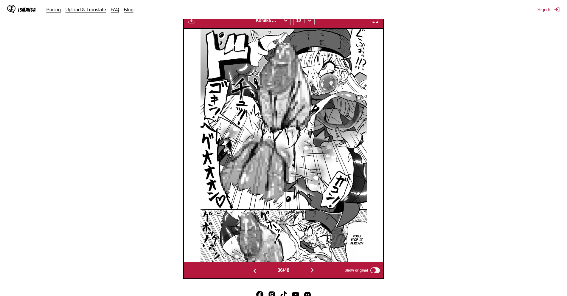
drag, startPoint x: 523, startPoint y: 85, endPoint x: 520, endPoint y: 88, distance: 3.6
click at [525, 86] on section "From Japanese To English Drop files here, or click to browse. Max file size: 5M…" at bounding box center [283, 82] width 557 height 393
click at [316, 272] on img "button" at bounding box center [312, 269] width 7 height 7
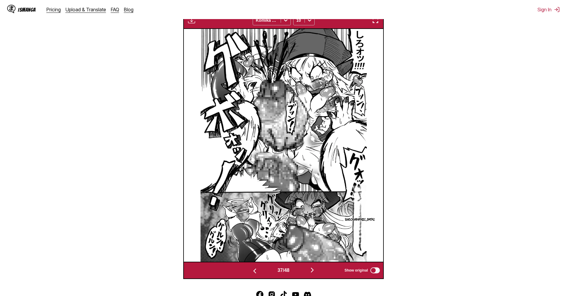
click at [311, 270] on img "button" at bounding box center [312, 269] width 7 height 7
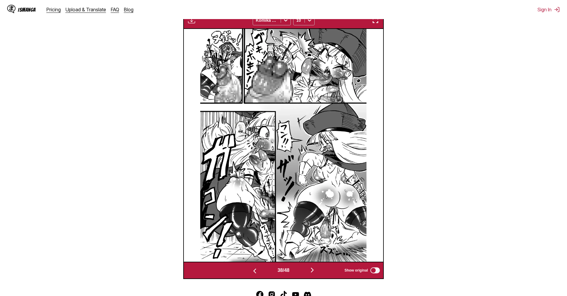
click at [468, 187] on section "From Japanese To English Drop files here, or click to browse. Max file size: 5M…" at bounding box center [283, 82] width 557 height 393
click at [313, 275] on div "38 / 48 Show original" at bounding box center [283, 269] width 200 height 17
click at [314, 271] on img "button" at bounding box center [312, 269] width 7 height 7
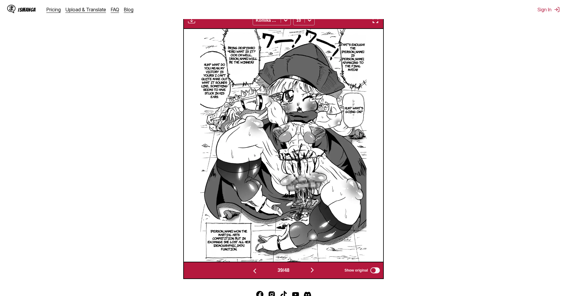
click at [496, 44] on section "From Japanese To English Drop files here, or click to browse. Max file size: 5M…" at bounding box center [283, 82] width 557 height 393
click at [312, 270] on img "button" at bounding box center [312, 269] width 7 height 7
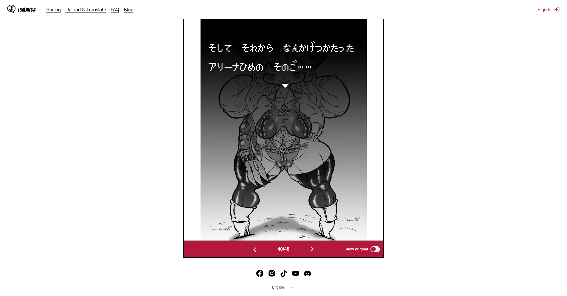
scroll to position [188, 0]
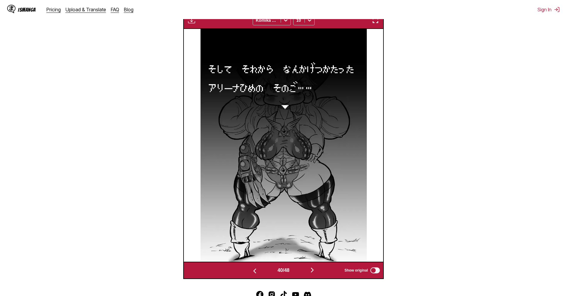
click at [497, 72] on section "From Japanese To English Drop files here, or click to browse. Max file size: 5M…" at bounding box center [283, 93] width 557 height 372
click at [314, 269] on img "button" at bounding box center [312, 269] width 7 height 7
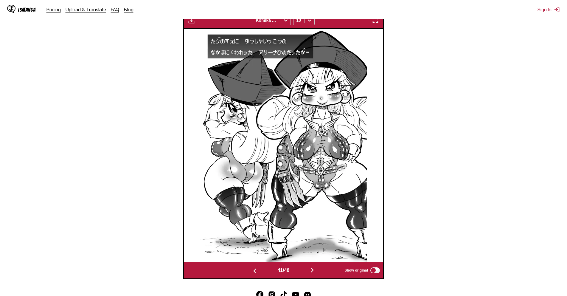
click at [500, 88] on section "From Japanese To English Drop files here, or click to browse. Max file size: 5M…" at bounding box center [283, 93] width 557 height 372
click at [315, 267] on button "button" at bounding box center [312, 270] width 36 height 9
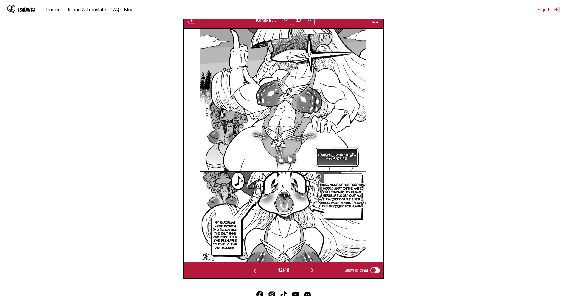
drag, startPoint x: 469, startPoint y: 99, endPoint x: 358, endPoint y: 225, distance: 168.2
click at [469, 99] on section "From Japanese To English Drop files here, or click to browse. Max file size: 5M…" at bounding box center [283, 93] width 557 height 372
click at [313, 269] on img "button" at bounding box center [312, 269] width 7 height 7
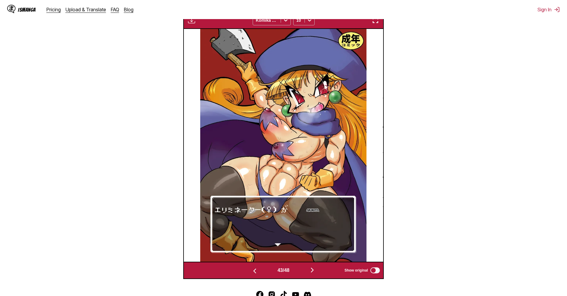
click at [517, 120] on section "From Japanese To English Drop files here, or click to browse. Max file size: 5M…" at bounding box center [283, 93] width 557 height 372
click at [316, 269] on img "button" at bounding box center [312, 269] width 7 height 7
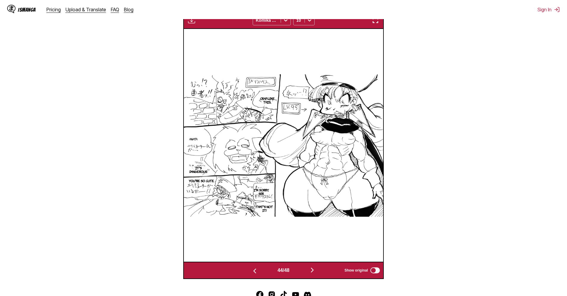
click at [308, 268] on button "button" at bounding box center [312, 270] width 36 height 9
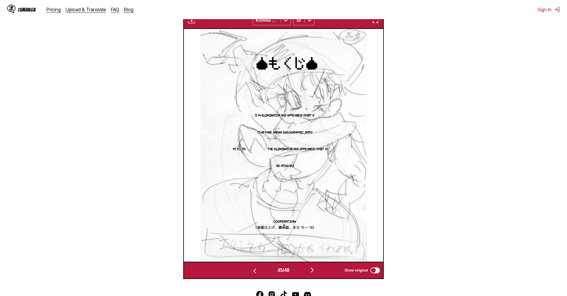
click at [167, 43] on section "From Japanese To English Drop files here, or click to browse. Max file size: 5M…" at bounding box center [283, 93] width 557 height 372
click at [319, 273] on button "button" at bounding box center [312, 270] width 36 height 9
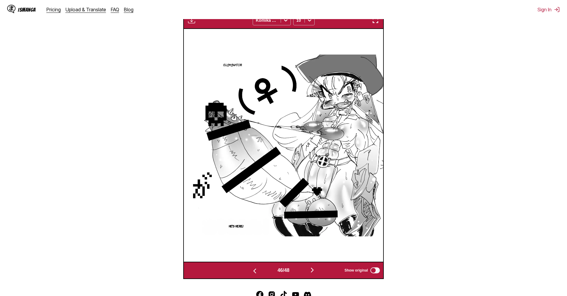
click at [471, 109] on section "From Japanese To English Drop files here, or click to browse. Max file size: 5M…" at bounding box center [283, 93] width 557 height 372
click at [308, 270] on button "button" at bounding box center [312, 270] width 36 height 9
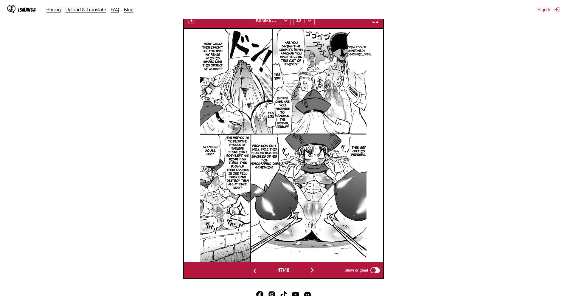
click at [511, 119] on section "From Japanese To English Drop files here, or click to browse. Max file size: 5M…" at bounding box center [283, 93] width 557 height 372
click at [310, 275] on button "button" at bounding box center [312, 270] width 36 height 9
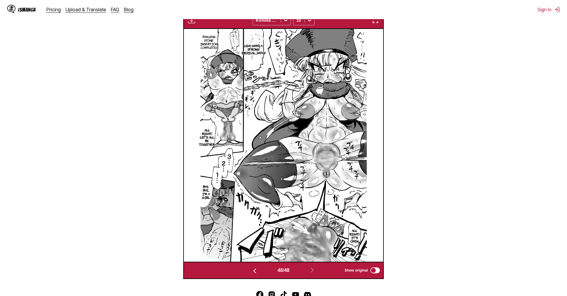
click at [520, 100] on section "From Japanese To English Drop files here, or click to browse. Max file size: 5M…" at bounding box center [283, 93] width 557 height 372
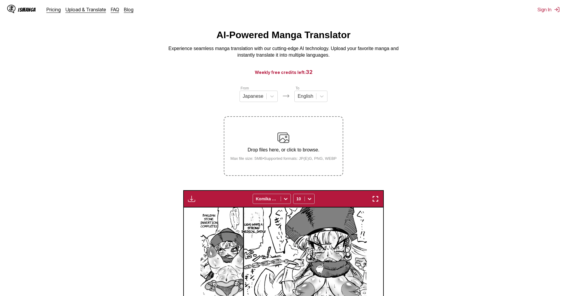
scroll to position [10, 0]
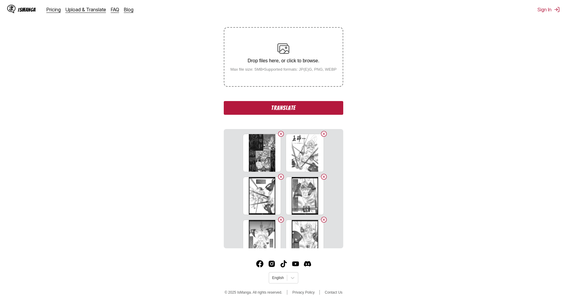
click at [265, 114] on button "Translate" at bounding box center [283, 108] width 119 height 14
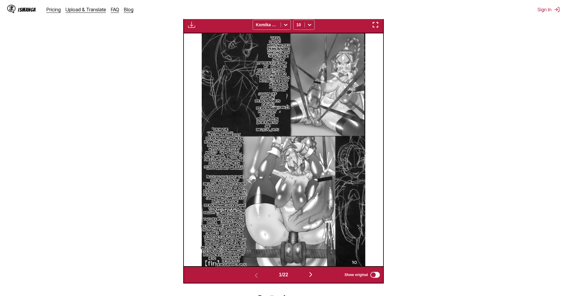
scroll to position [206, 0]
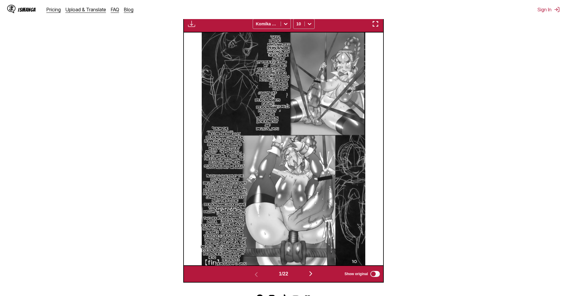
click at [113, 166] on section "From Japanese To English Drop files here, or click to browse. Max file size: 5M…" at bounding box center [283, 85] width 557 height 393
click at [303, 277] on button "button" at bounding box center [311, 274] width 36 height 9
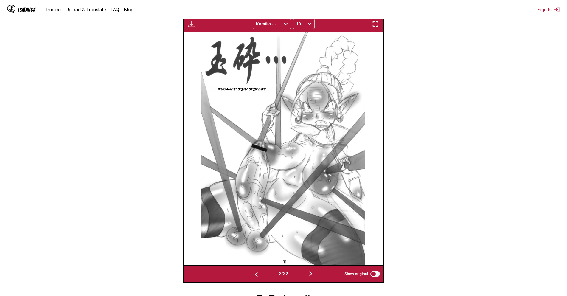
click at [314, 270] on div "2 / 22 Show original" at bounding box center [283, 273] width 200 height 17
click at [312, 276] on img "button" at bounding box center [310, 273] width 7 height 7
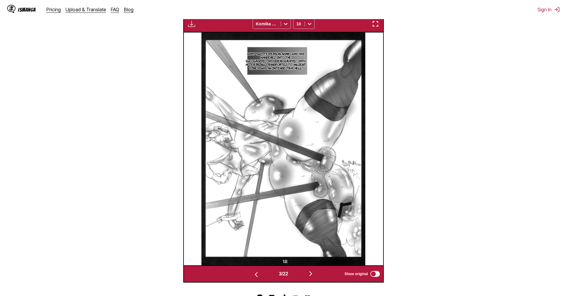
click at [318, 273] on button "button" at bounding box center [311, 274] width 36 height 9
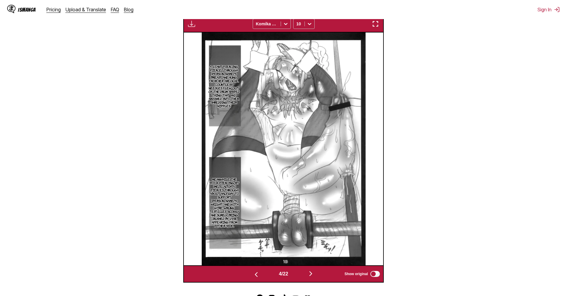
click at [319, 274] on button "button" at bounding box center [311, 274] width 36 height 9
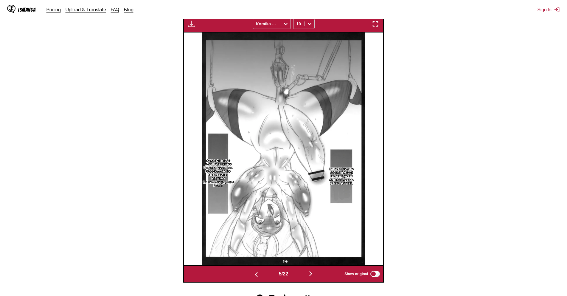
click at [308, 273] on button "button" at bounding box center [311, 274] width 36 height 9
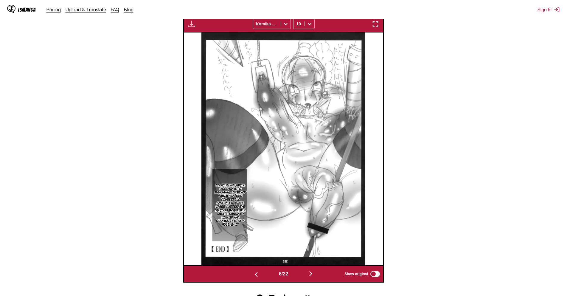
click at [313, 275] on img "button" at bounding box center [310, 273] width 7 height 7
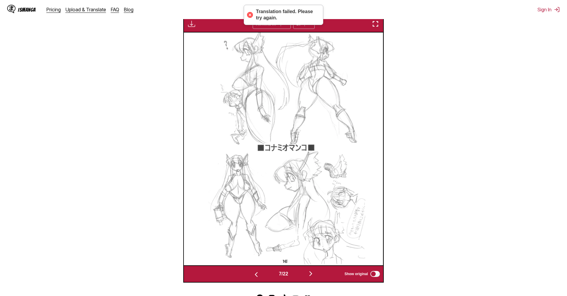
click at [314, 272] on img "button" at bounding box center [310, 273] width 7 height 7
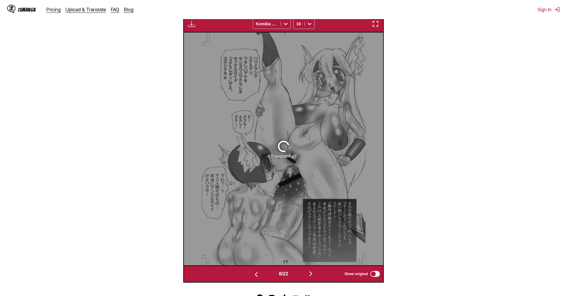
click at [314, 271] on img "button" at bounding box center [310, 273] width 7 height 7
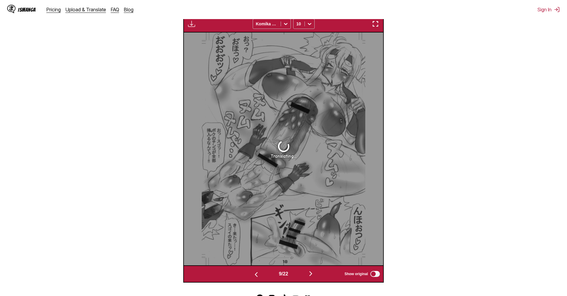
click at [314, 271] on img "button" at bounding box center [310, 273] width 7 height 7
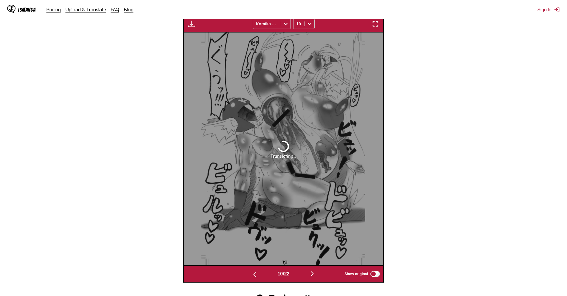
click at [315, 270] on div "10 / 22 Show original" at bounding box center [283, 273] width 200 height 17
click at [315, 270] on button "button" at bounding box center [312, 274] width 36 height 9
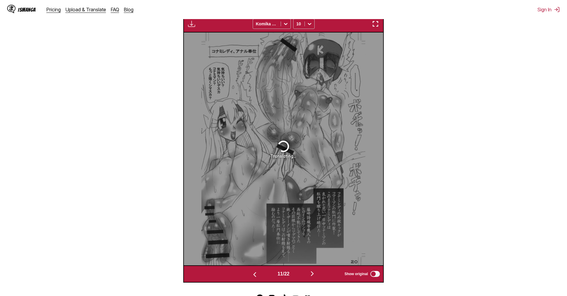
click at [315, 270] on img "button" at bounding box center [312, 273] width 7 height 7
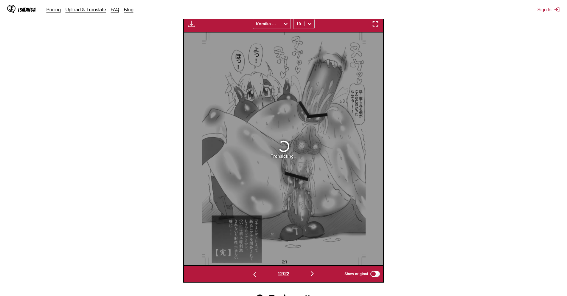
click at [314, 271] on img "button" at bounding box center [312, 273] width 7 height 7
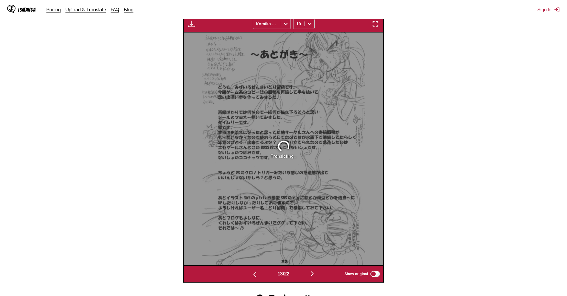
click at [314, 272] on img "button" at bounding box center [312, 273] width 7 height 7
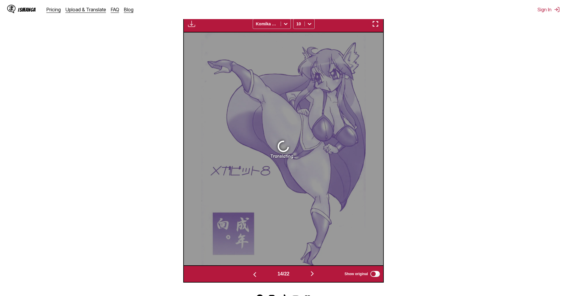
click at [314, 272] on img "button" at bounding box center [312, 273] width 7 height 7
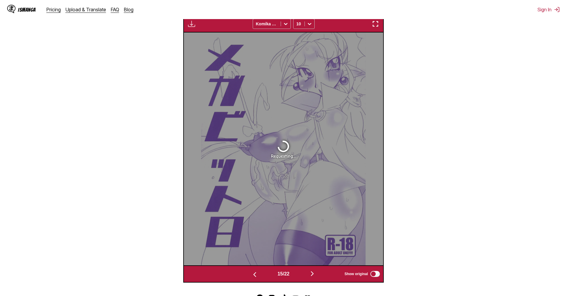
click at [314, 272] on img "button" at bounding box center [312, 273] width 7 height 7
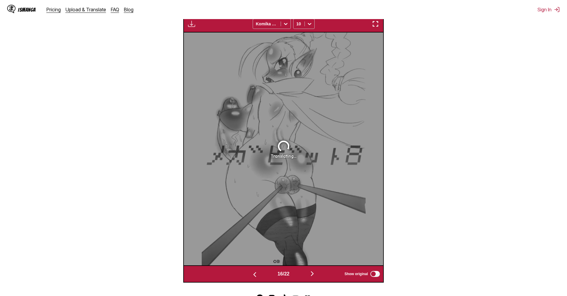
click at [314, 272] on img "button" at bounding box center [312, 273] width 7 height 7
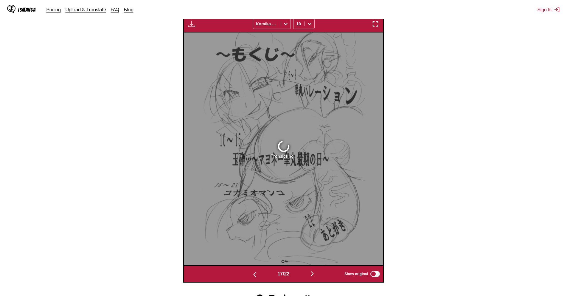
click at [314, 272] on img "button" at bounding box center [312, 273] width 7 height 7
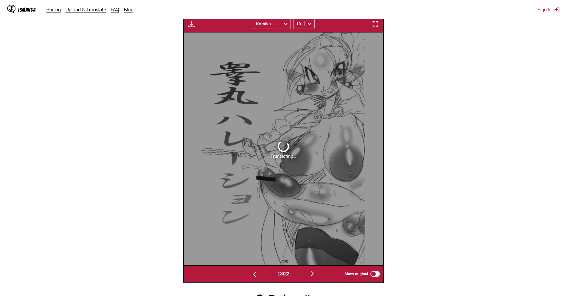
click at [314, 272] on img "button" at bounding box center [312, 273] width 7 height 7
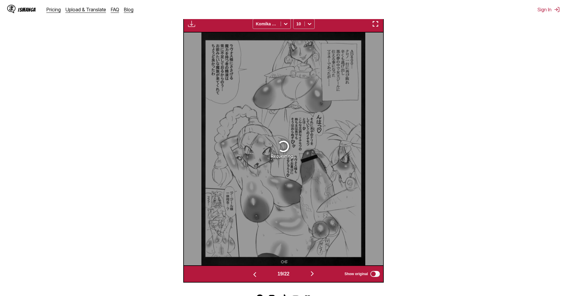
click at [249, 270] on div "19 / 22 Show original" at bounding box center [283, 273] width 200 height 17
click at [248, 276] on button "button" at bounding box center [255, 274] width 36 height 9
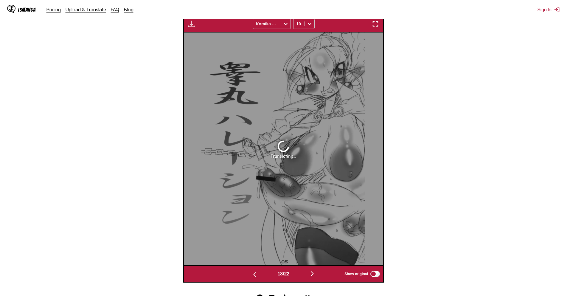
click at [248, 276] on button "button" at bounding box center [255, 274] width 36 height 9
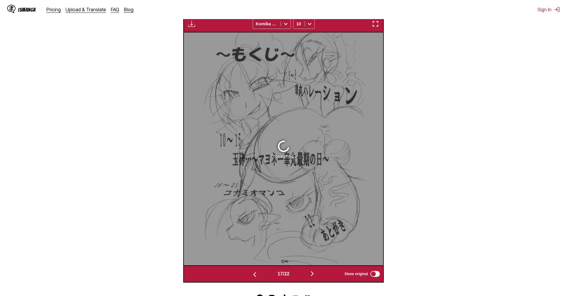
click at [248, 276] on button "button" at bounding box center [255, 274] width 36 height 9
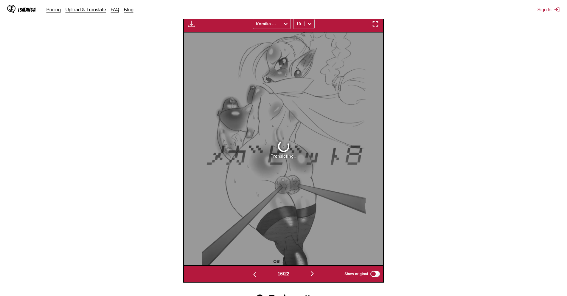
click at [248, 276] on button "button" at bounding box center [255, 274] width 36 height 9
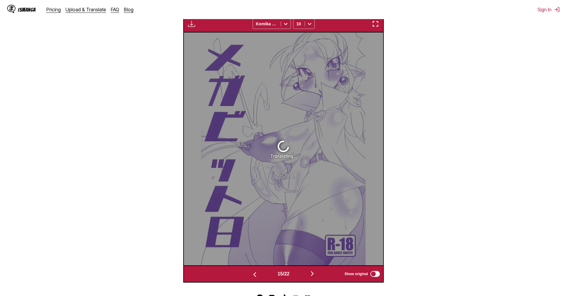
click at [248, 276] on button "button" at bounding box center [255, 274] width 36 height 9
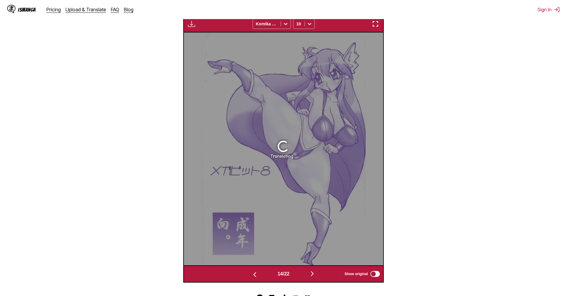
click at [248, 276] on button "button" at bounding box center [255, 274] width 36 height 9
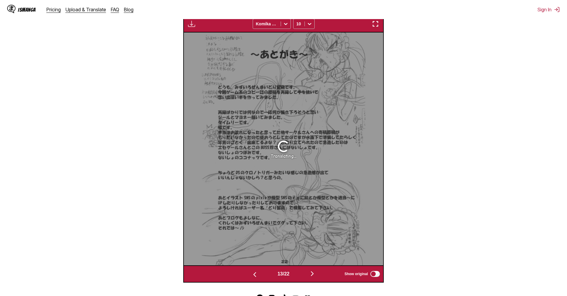
click at [248, 276] on button "button" at bounding box center [255, 274] width 36 height 9
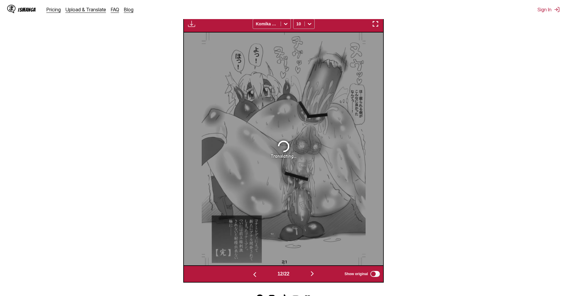
click at [248, 276] on button "button" at bounding box center [255, 274] width 36 height 9
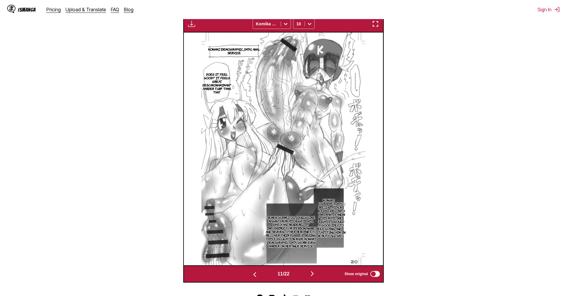
click at [251, 274] on img "button" at bounding box center [254, 274] width 7 height 7
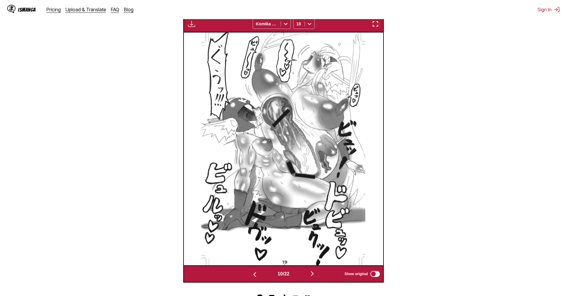
click at [251, 274] on img "button" at bounding box center [254, 274] width 7 height 7
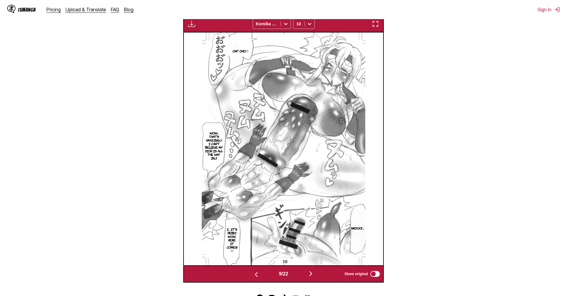
click at [257, 275] on img "button" at bounding box center [256, 274] width 7 height 7
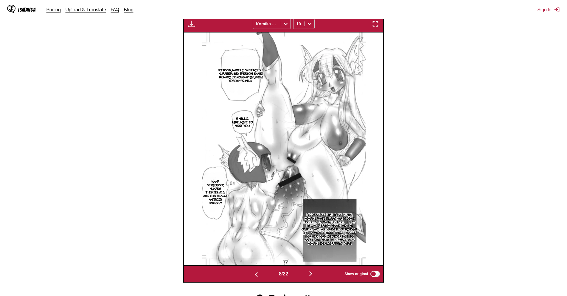
click at [309, 273] on button "button" at bounding box center [311, 274] width 36 height 9
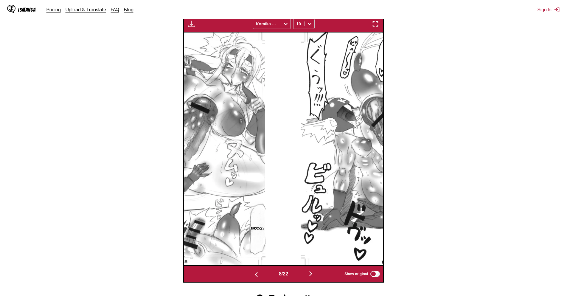
click at [309, 273] on button "button" at bounding box center [311, 274] width 36 height 9
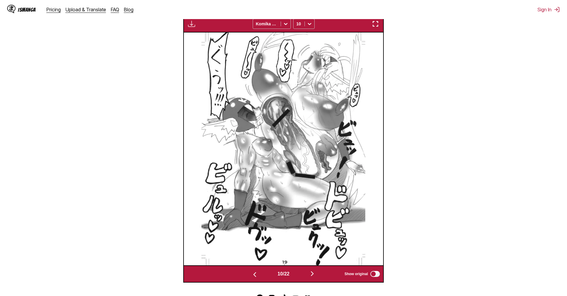
click at [309, 273] on button "button" at bounding box center [312, 274] width 36 height 9
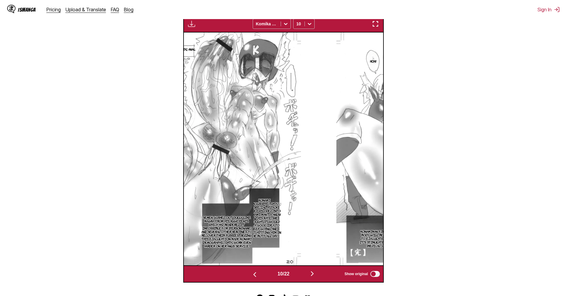
click at [309, 273] on button "button" at bounding box center [312, 274] width 36 height 9
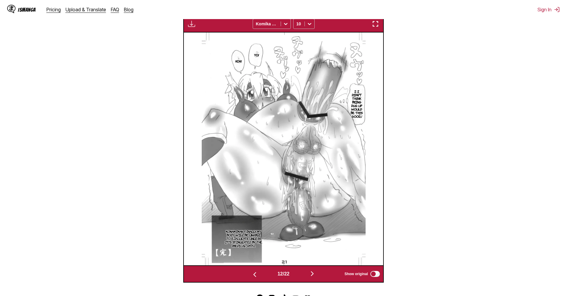
click at [309, 273] on button "button" at bounding box center [312, 274] width 36 height 9
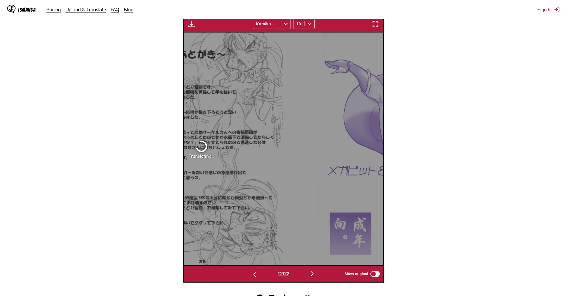
click at [309, 273] on button "button" at bounding box center [312, 274] width 36 height 9
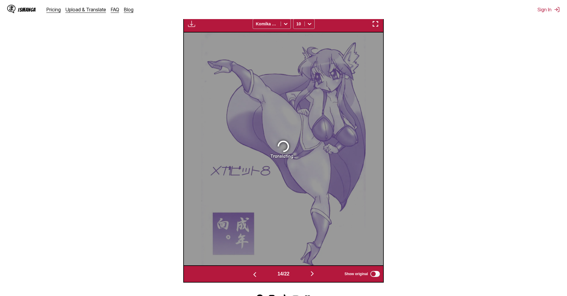
click at [309, 273] on button "button" at bounding box center [312, 274] width 36 height 9
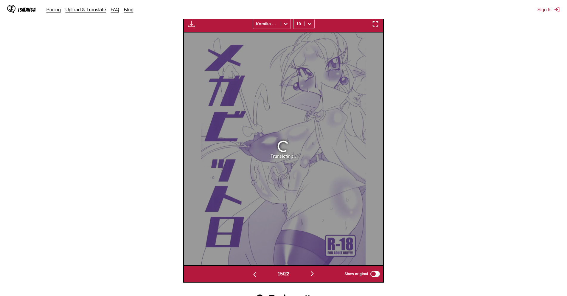
click at [309, 273] on button "button" at bounding box center [312, 274] width 36 height 9
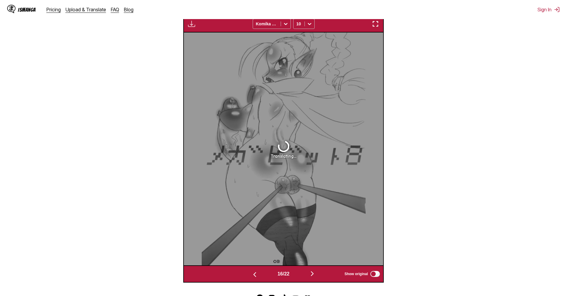
click at [309, 273] on button "button" at bounding box center [312, 274] width 36 height 9
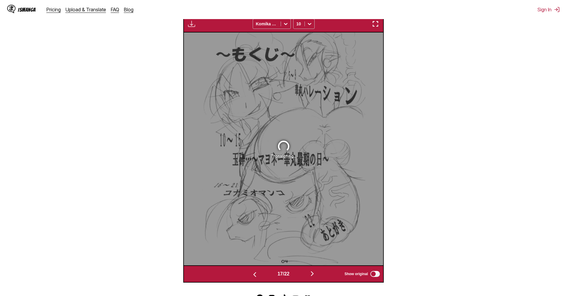
click at [309, 273] on button "button" at bounding box center [312, 274] width 36 height 9
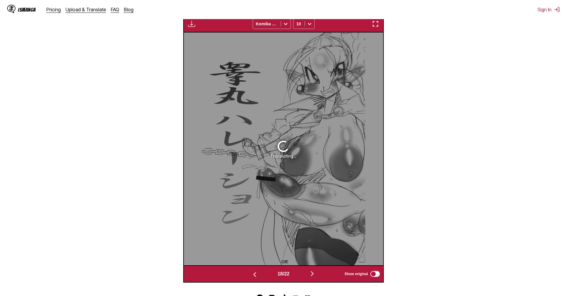
click at [309, 273] on button "button" at bounding box center [312, 274] width 36 height 9
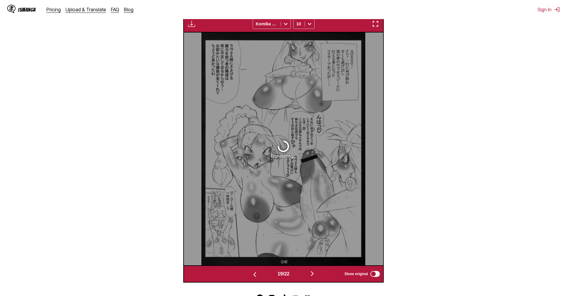
click at [309, 273] on button "button" at bounding box center [312, 274] width 36 height 9
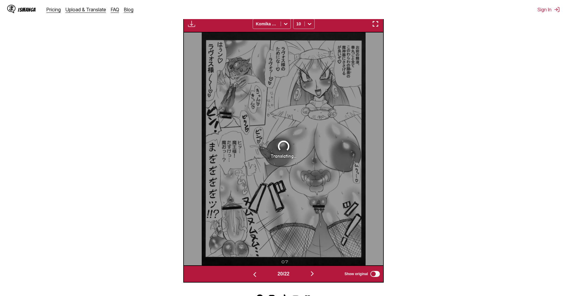
click at [308, 273] on button "button" at bounding box center [312, 274] width 36 height 9
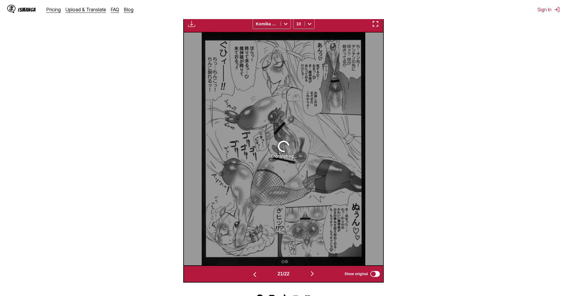
click at [307, 273] on button "button" at bounding box center [312, 274] width 36 height 9
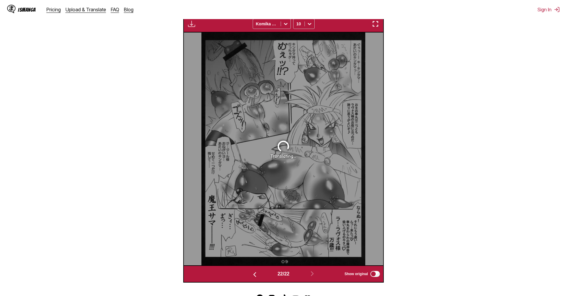
click at [261, 274] on button "button" at bounding box center [255, 274] width 36 height 9
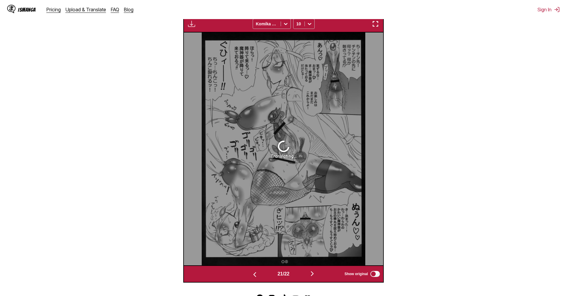
click at [260, 274] on button "button" at bounding box center [255, 274] width 36 height 9
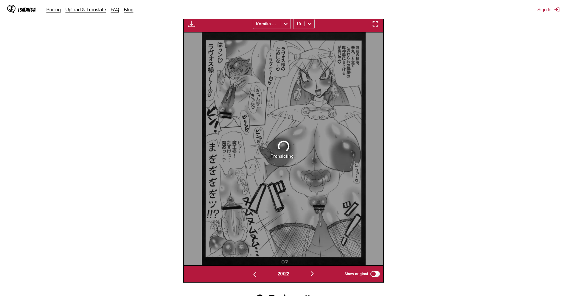
click at [260, 273] on button "button" at bounding box center [255, 274] width 36 height 9
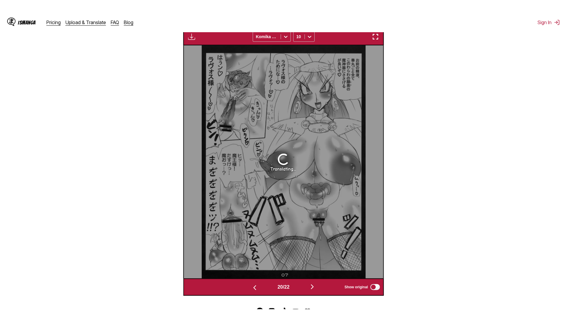
scroll to position [0, 3585]
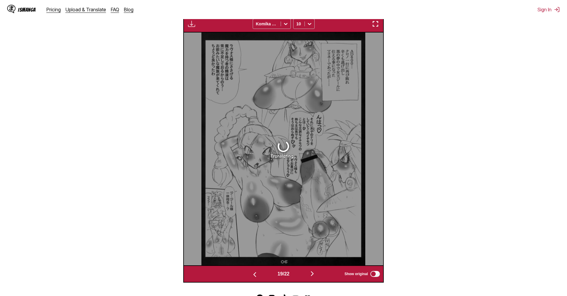
drag, startPoint x: 32, startPoint y: 249, endPoint x: 34, endPoint y: 278, distance: 29.6
click at [34, 250] on section "From Japanese To English Drop files here, or click to browse. Max file size: 5M…" at bounding box center [283, 85] width 557 height 393
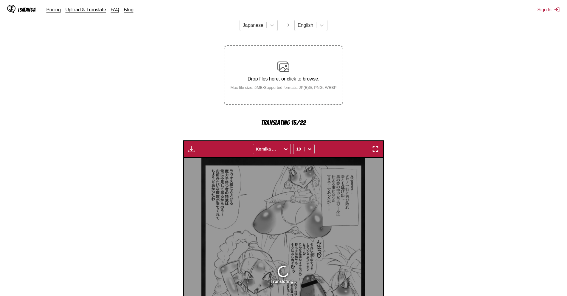
scroll to position [89, 0]
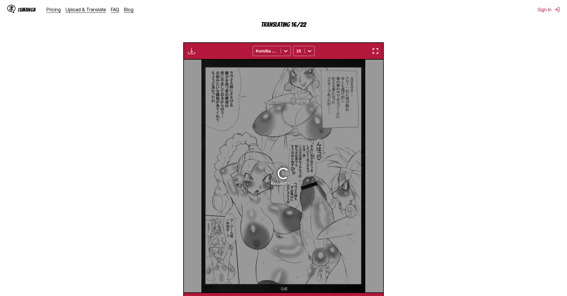
click at [416, 122] on section "From Japanese To English Drop files here, or click to browse. Max file size: 5M…" at bounding box center [283, 112] width 557 height 393
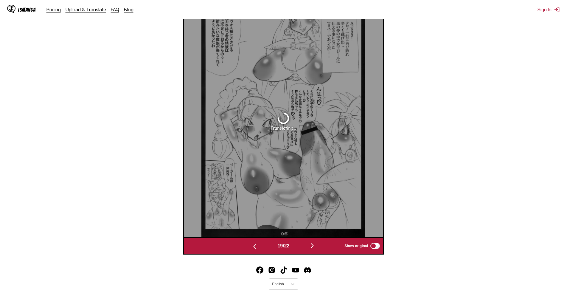
scroll to position [238, 0]
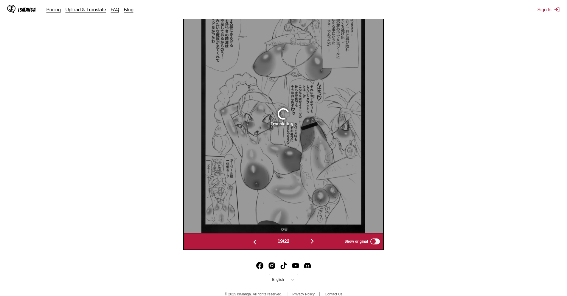
click at [251, 247] on div "19 / 22 Show original" at bounding box center [283, 241] width 200 height 17
click at [251, 244] on img "button" at bounding box center [254, 241] width 7 height 7
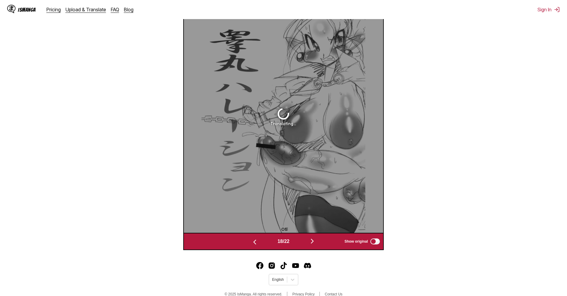
click at [251, 244] on img "button" at bounding box center [254, 241] width 7 height 7
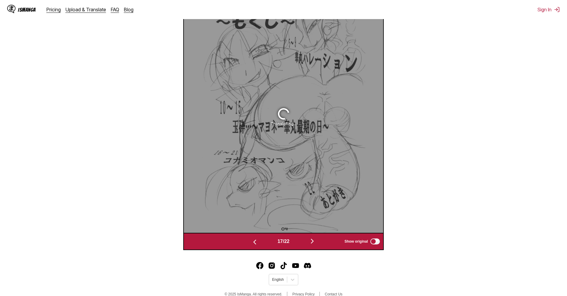
click at [251, 244] on img "button" at bounding box center [254, 241] width 7 height 7
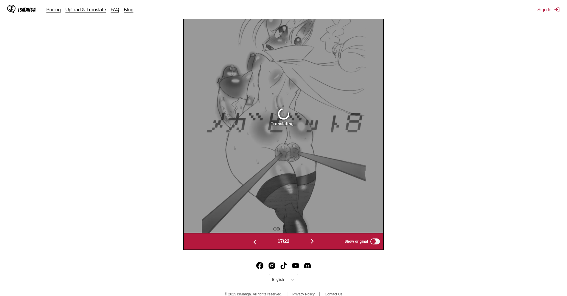
click at [251, 244] on img "button" at bounding box center [254, 241] width 7 height 7
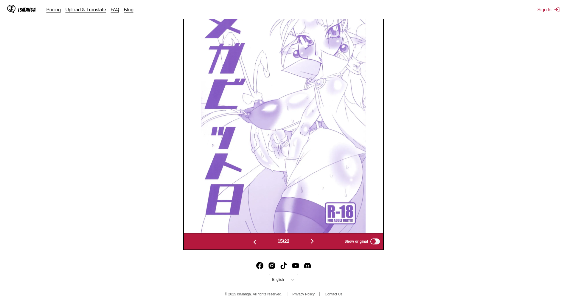
click at [251, 244] on img "button" at bounding box center [254, 241] width 7 height 7
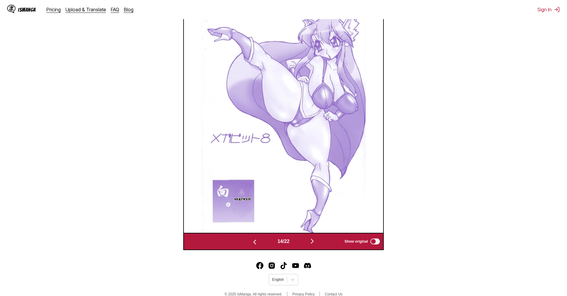
click at [313, 250] on div "14 / 22 Show original" at bounding box center [283, 241] width 200 height 17
click at [315, 245] on button "button" at bounding box center [312, 241] width 36 height 9
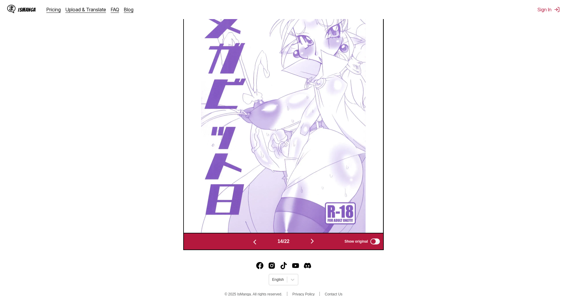
click at [315, 245] on button "button" at bounding box center [312, 241] width 36 height 9
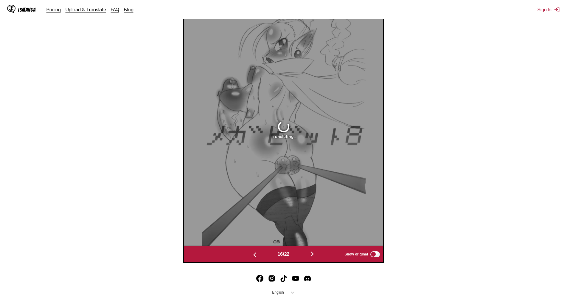
scroll to position [208, 0]
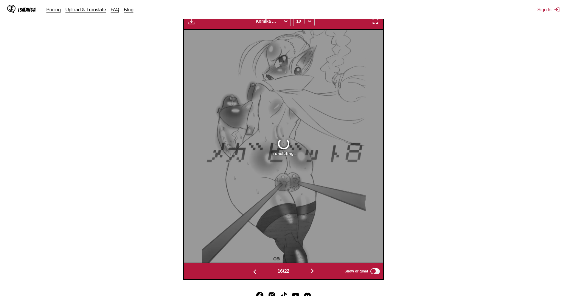
click at [318, 233] on div "Translating..." at bounding box center [283, 146] width 199 height 232
click at [315, 246] on div "Translating..." at bounding box center [283, 146] width 199 height 232
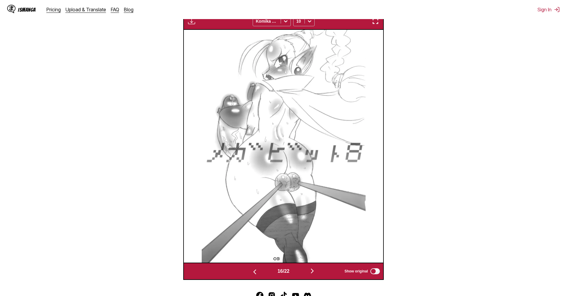
click at [398, 152] on section "From Japanese To English Drop files here, or click to browse. Max file size: 5M…" at bounding box center [283, 83] width 557 height 393
click at [320, 272] on button "button" at bounding box center [312, 271] width 36 height 9
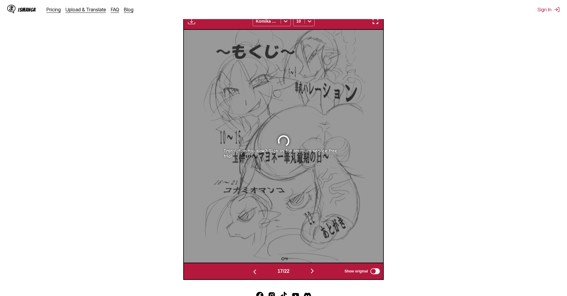
click at [316, 271] on img "button" at bounding box center [312, 270] width 7 height 7
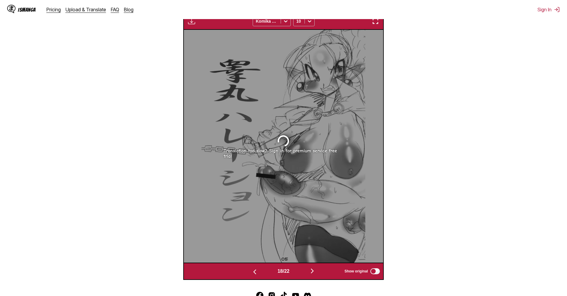
click at [316, 271] on img "button" at bounding box center [312, 270] width 7 height 7
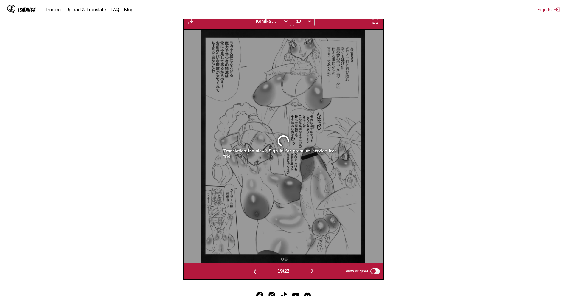
click at [315, 273] on img "button" at bounding box center [312, 270] width 7 height 7
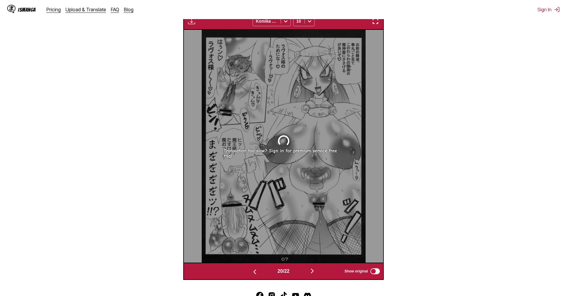
click at [315, 273] on img "button" at bounding box center [312, 270] width 7 height 7
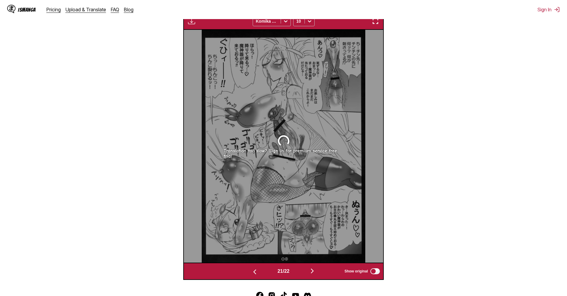
click at [314, 272] on img "button" at bounding box center [312, 270] width 7 height 7
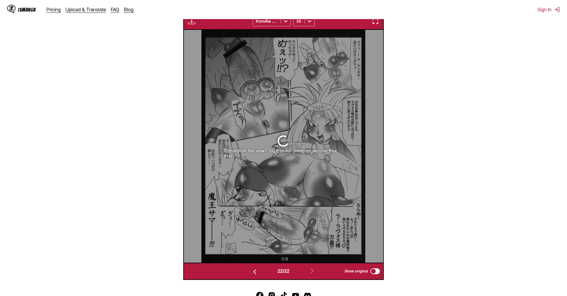
click at [254, 271] on img "button" at bounding box center [254, 271] width 7 height 7
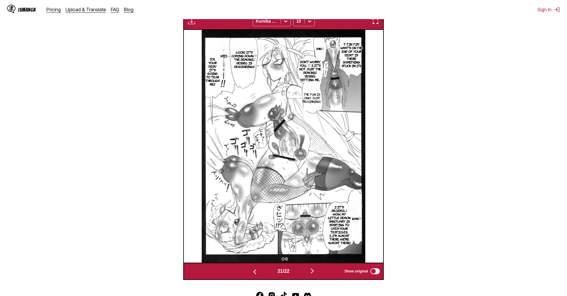
click at [254, 268] on button "button" at bounding box center [255, 271] width 36 height 9
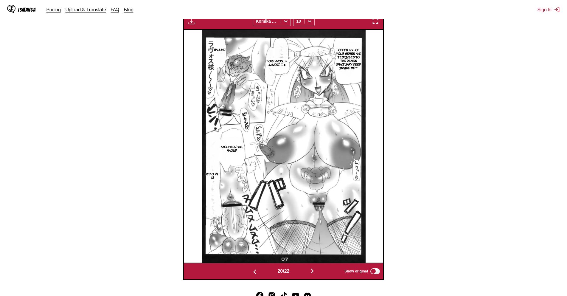
click at [255, 268] on button "button" at bounding box center [255, 271] width 36 height 9
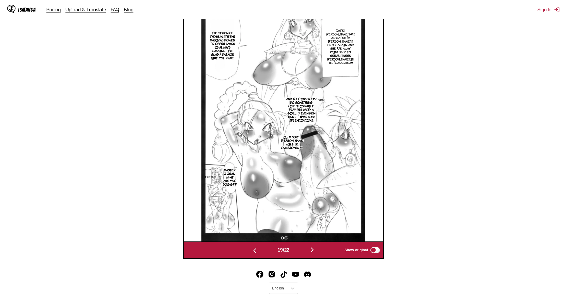
scroll to position [187, 0]
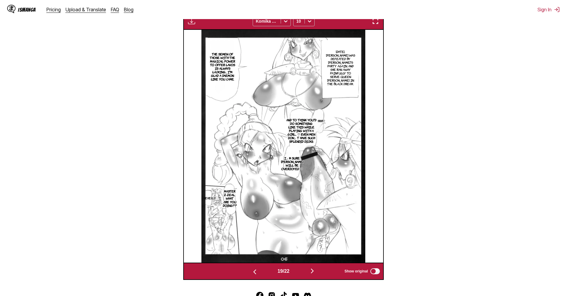
click at [315, 271] on img "button" at bounding box center [312, 270] width 7 height 7
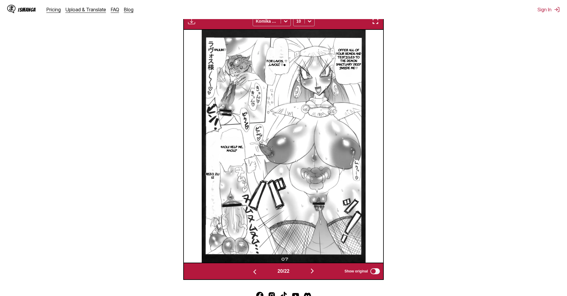
click at [315, 271] on img "button" at bounding box center [312, 270] width 7 height 7
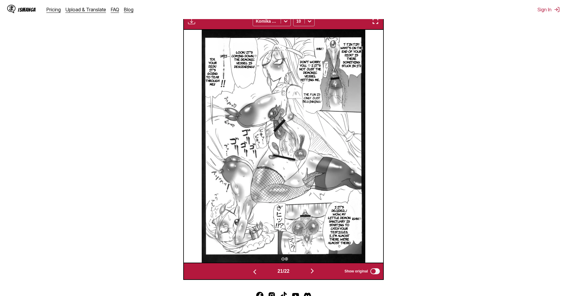
click at [315, 271] on img "button" at bounding box center [312, 270] width 7 height 7
